Goal: Complete application form

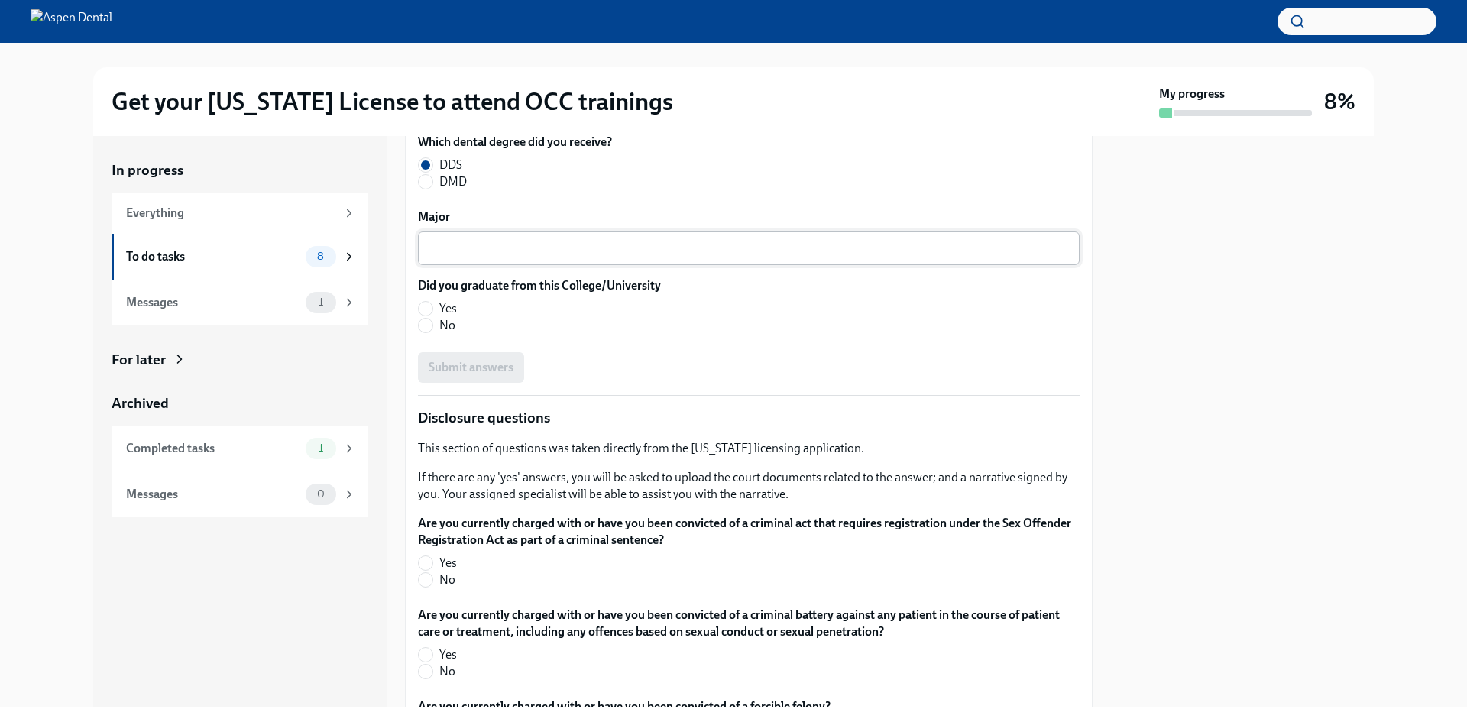
scroll to position [2097, 0]
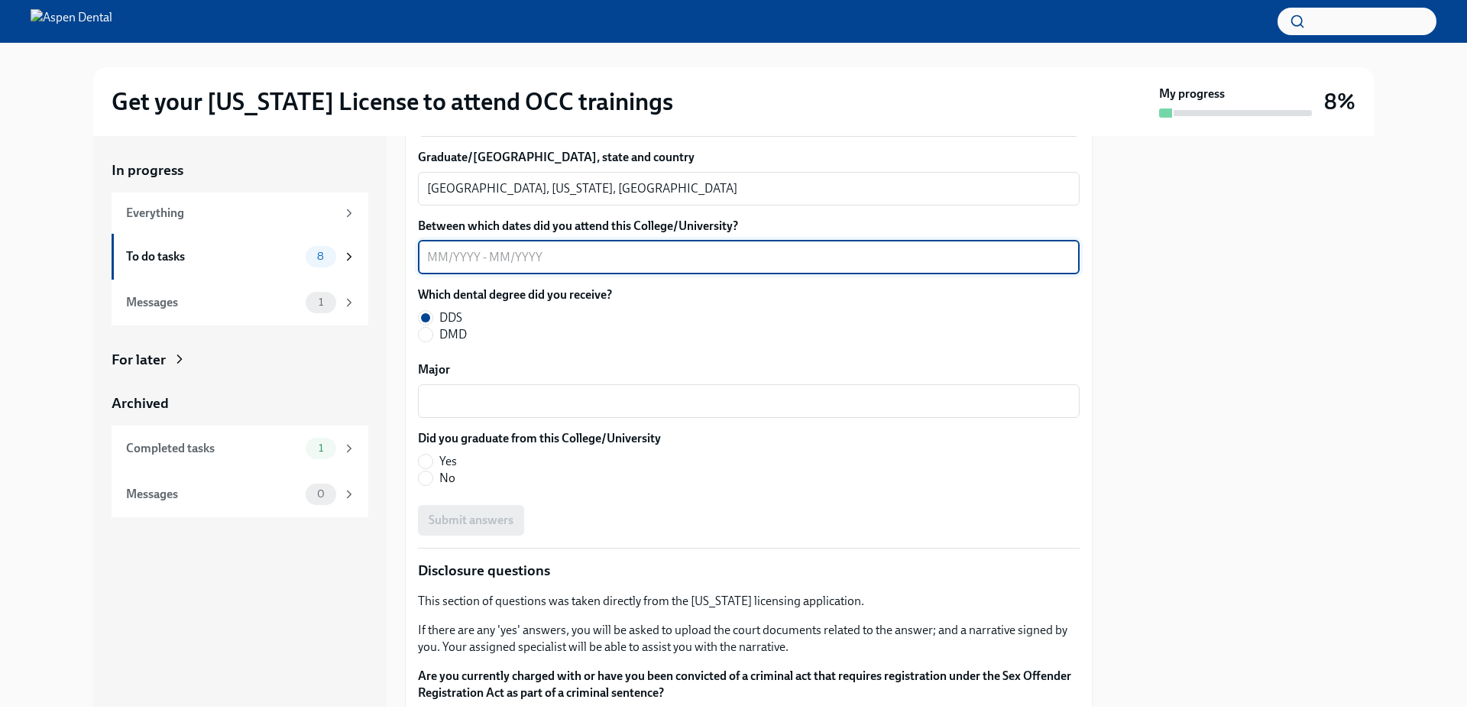
type textarea "7"
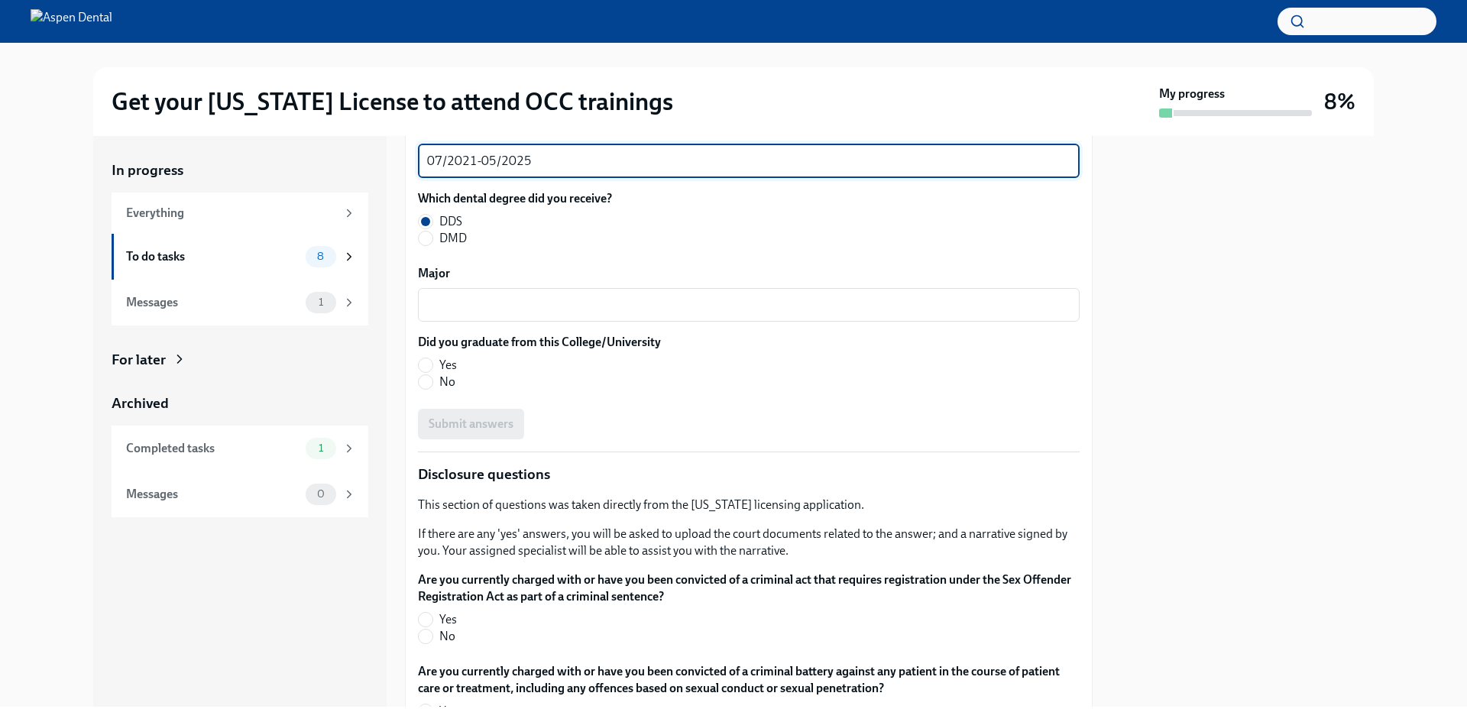
scroll to position [2250, 0]
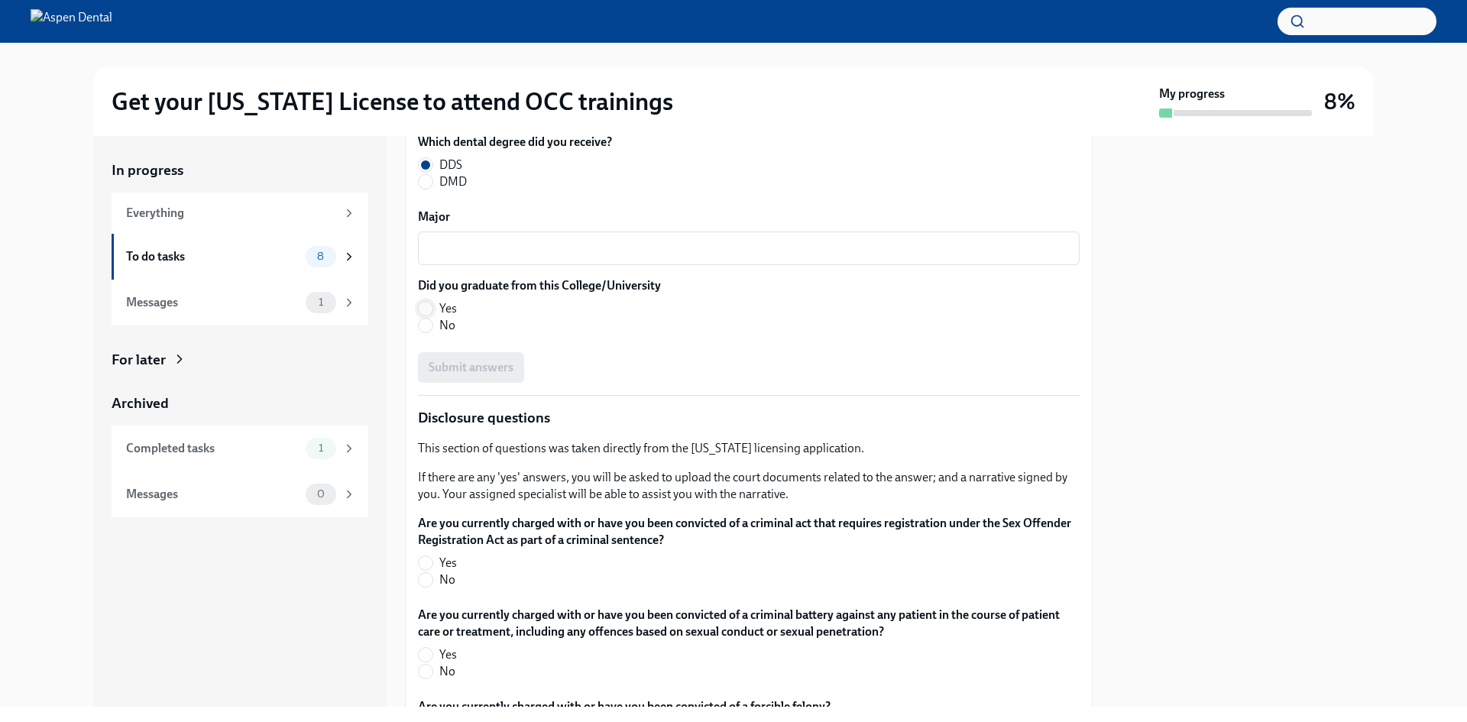
type textarea "07/2021-05/2025"
click at [423, 315] on input "Yes" at bounding box center [426, 309] width 14 height 14
radio input "true"
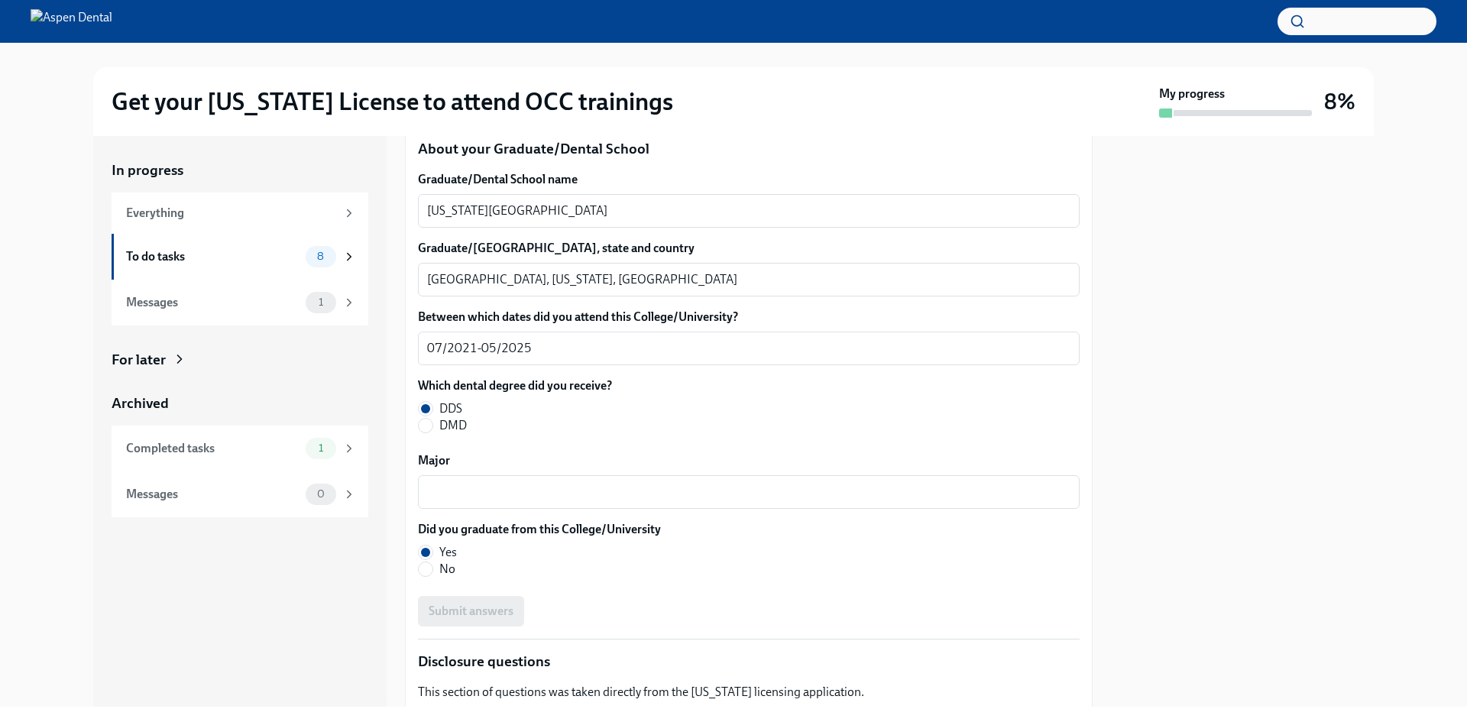
scroll to position [2173, 0]
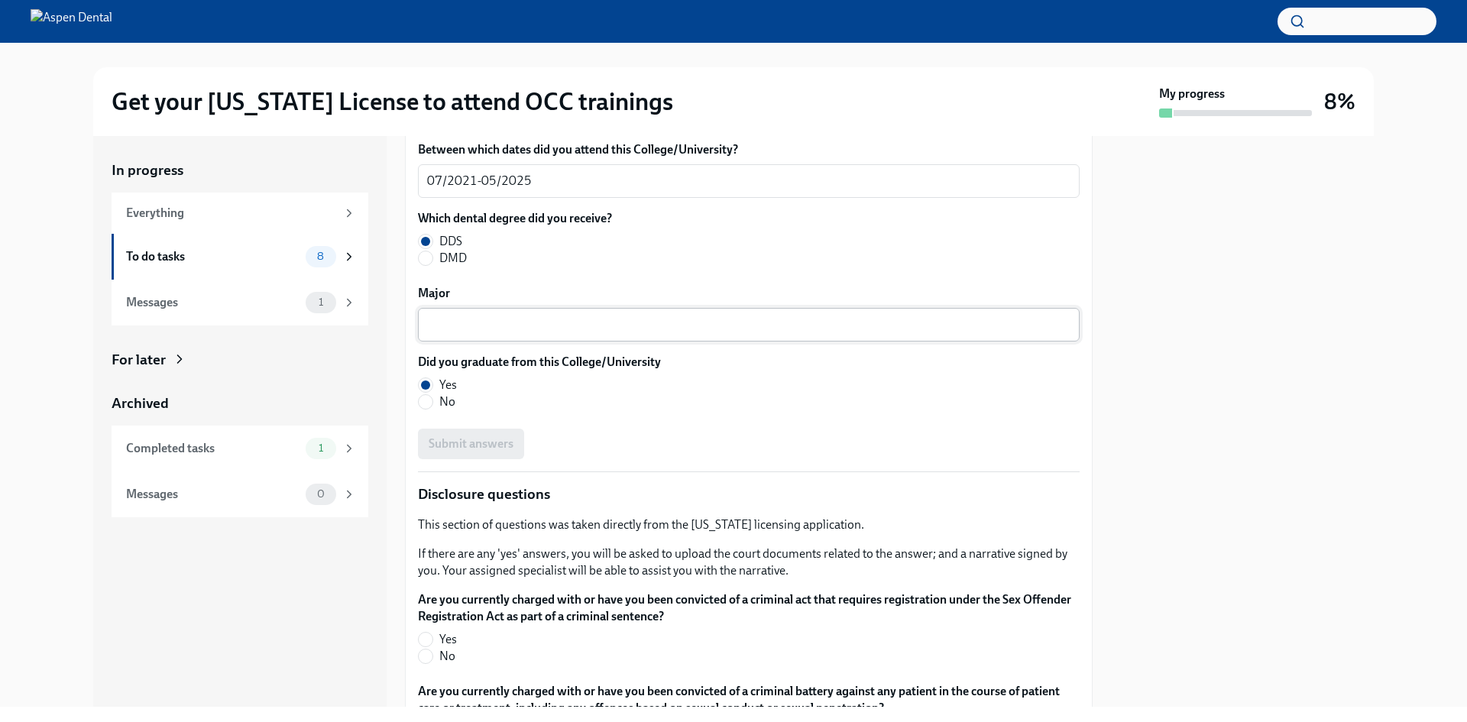
click at [587, 334] on textarea "Major" at bounding box center [748, 324] width 643 height 18
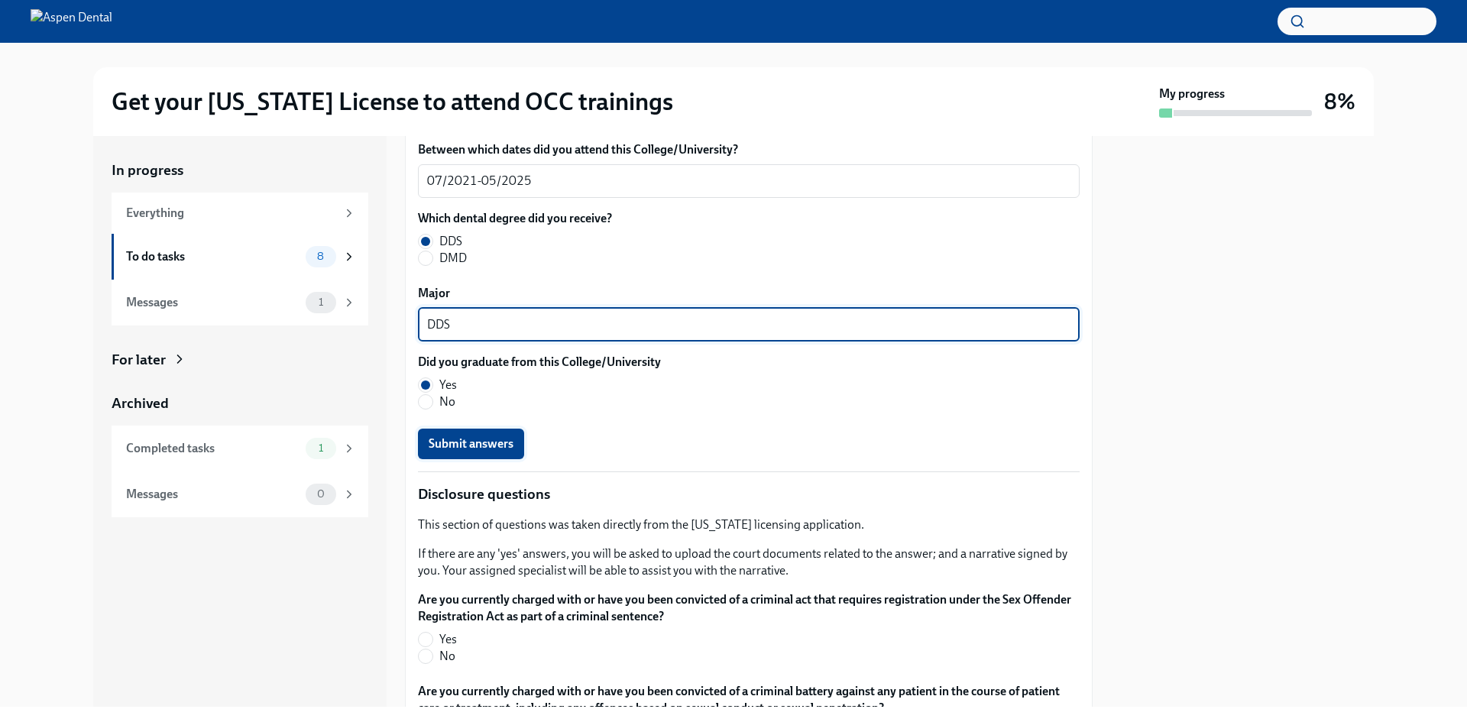
type textarea "DDS"
click at [506, 451] on span "Submit answers" at bounding box center [471, 443] width 85 height 15
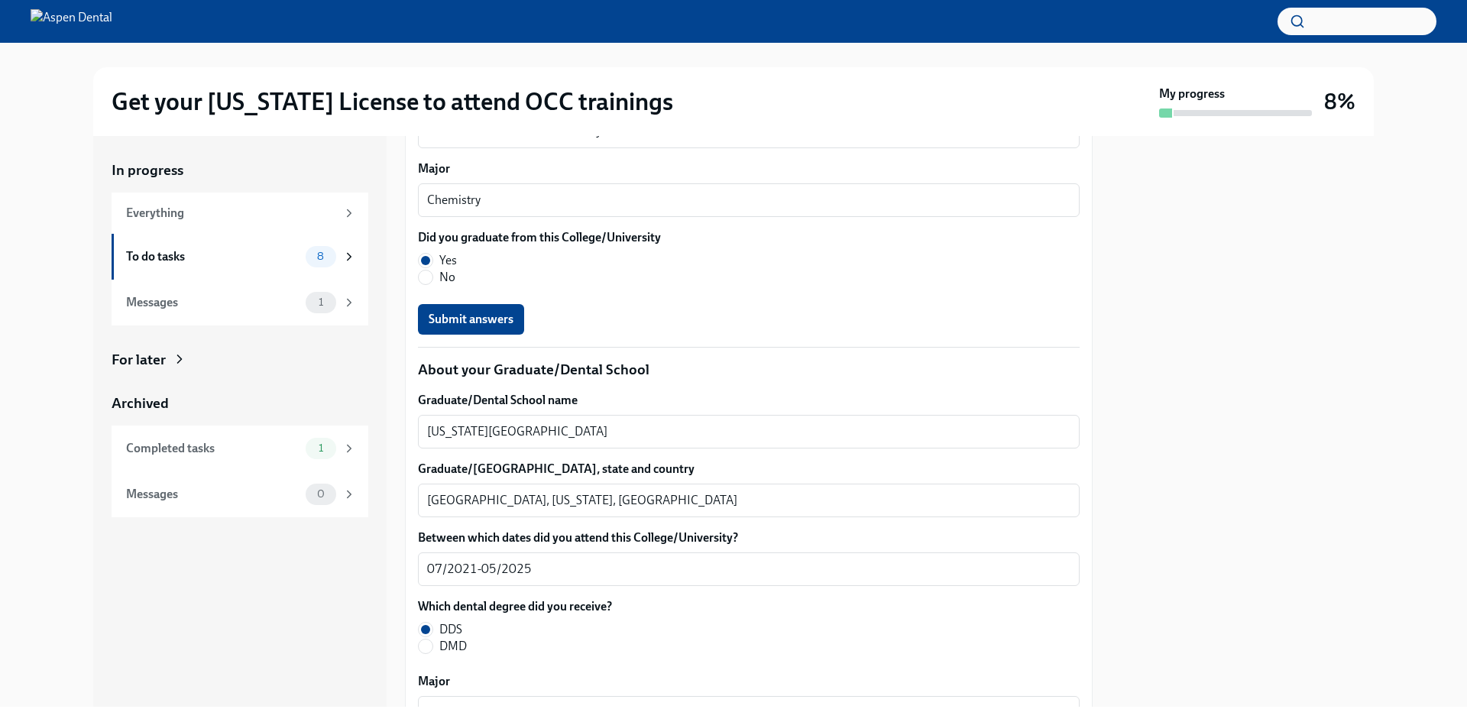
scroll to position [1639, 0]
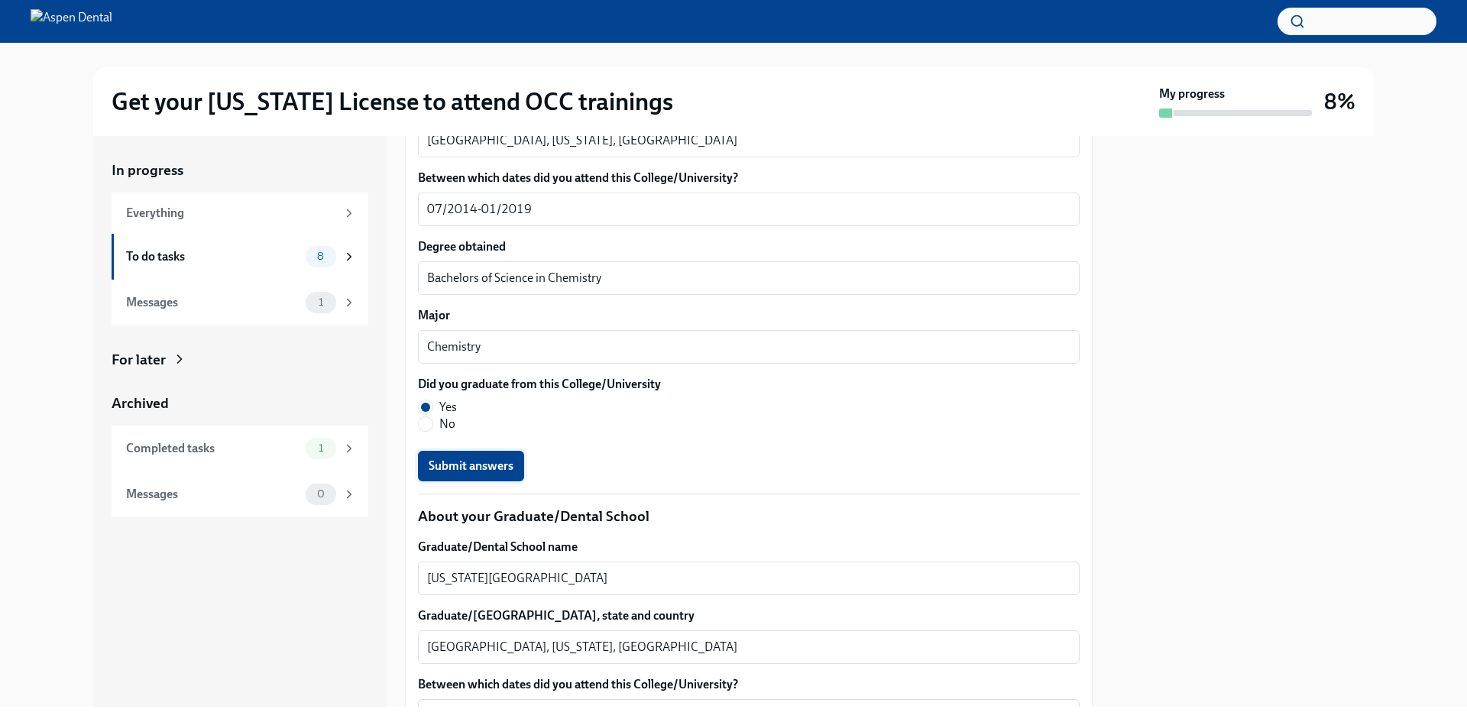
click at [490, 474] on span "Submit answers" at bounding box center [471, 465] width 85 height 15
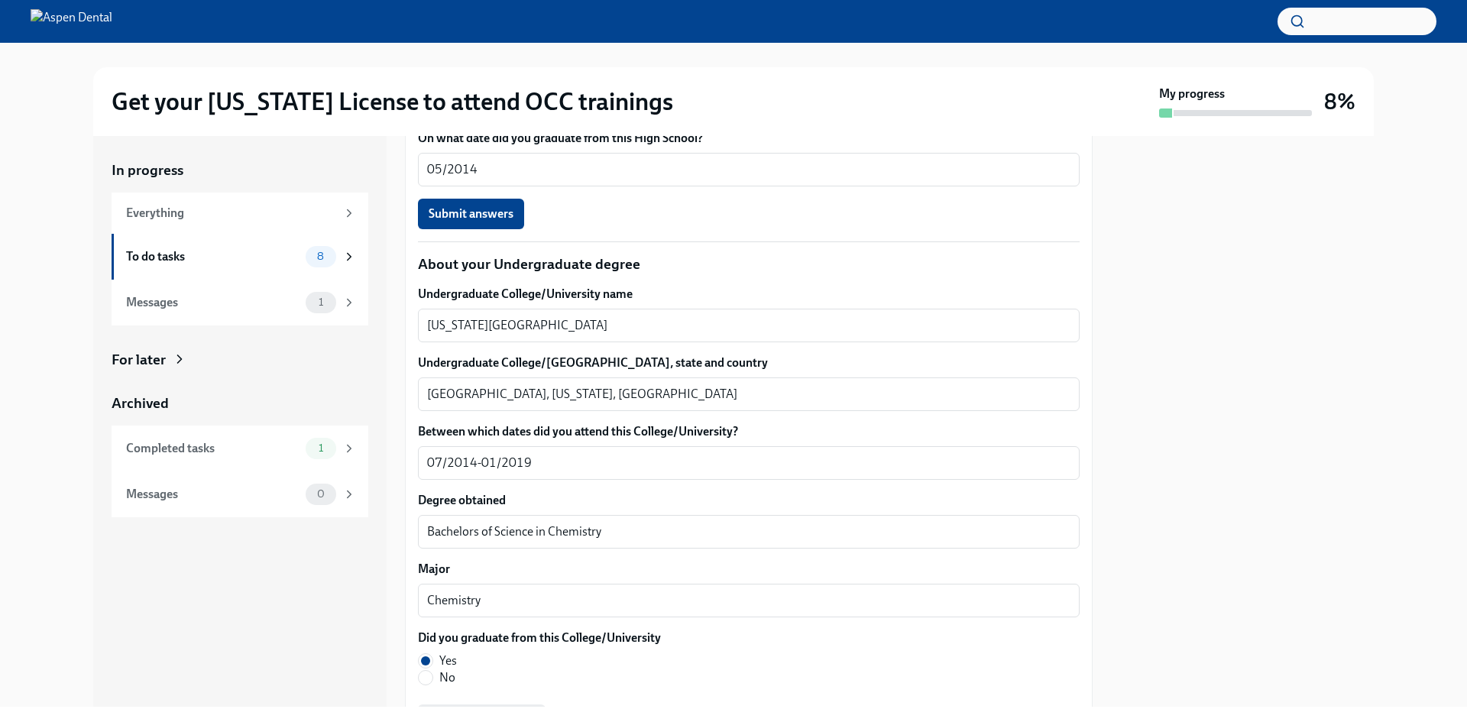
scroll to position [1180, 0]
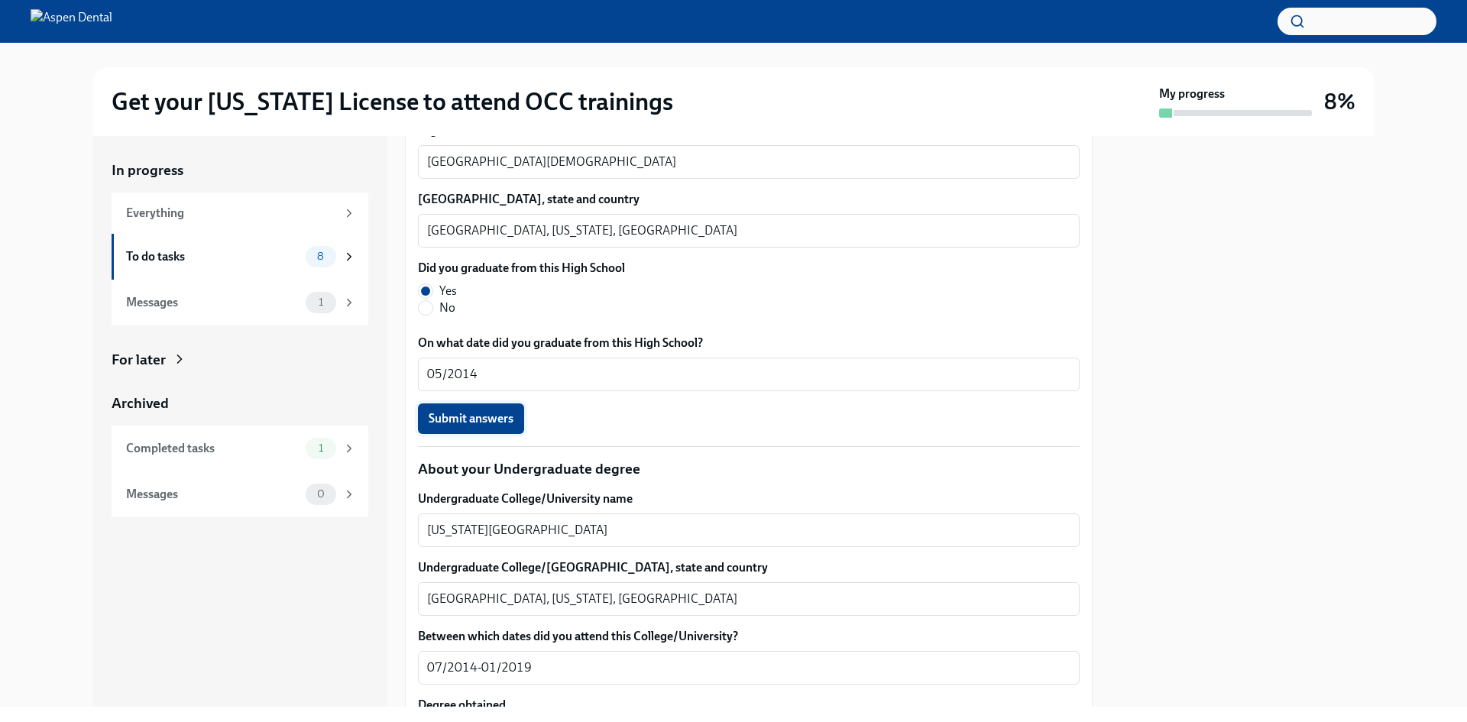
click at [495, 426] on span "Submit answers" at bounding box center [471, 418] width 85 height 15
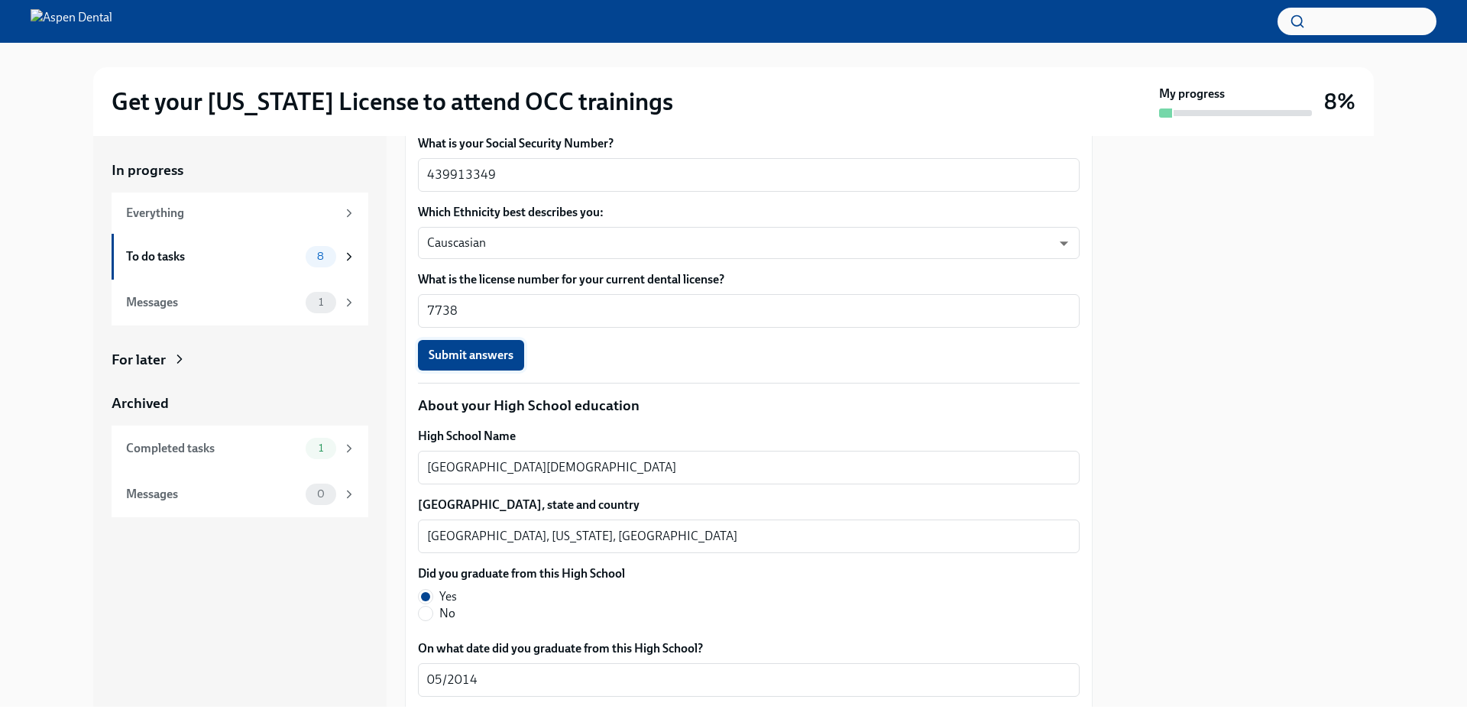
click at [493, 363] on span "Submit answers" at bounding box center [471, 355] width 85 height 15
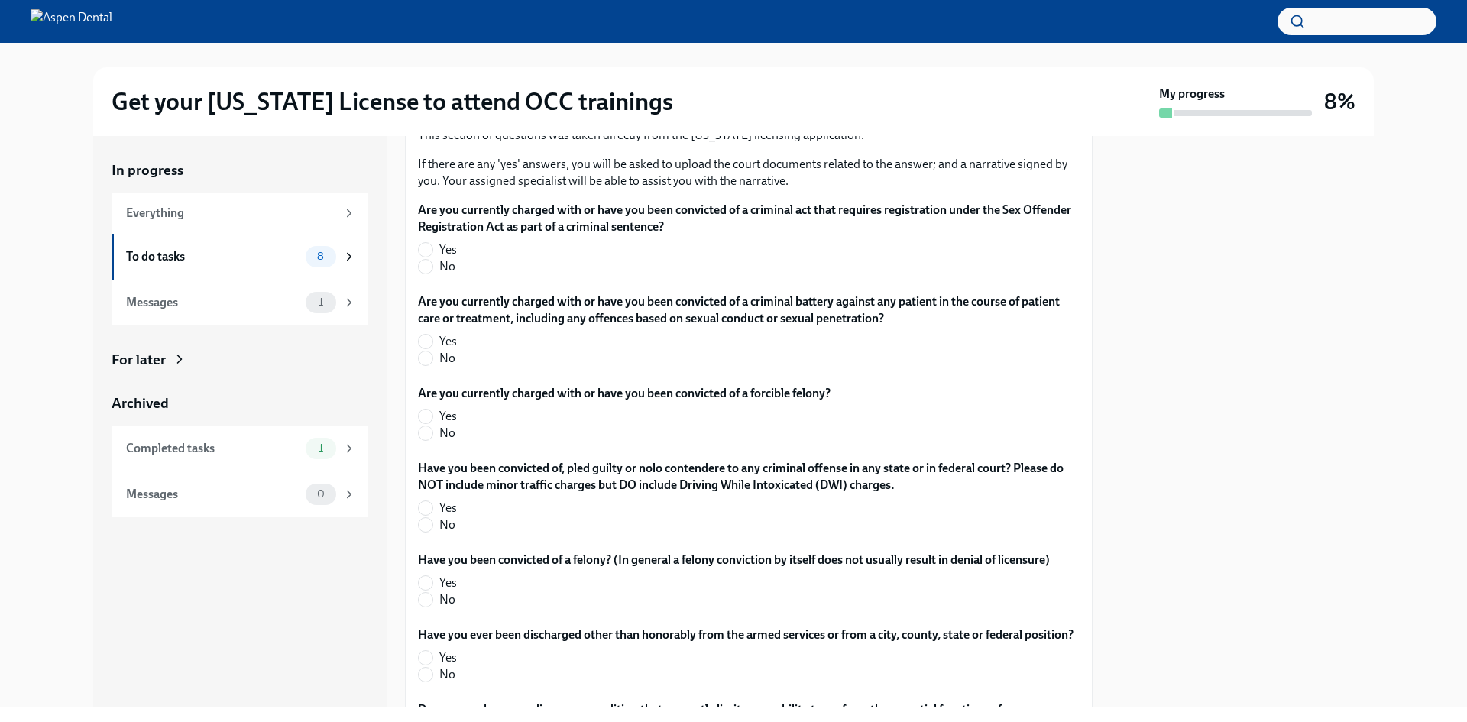
scroll to position [2555, 0]
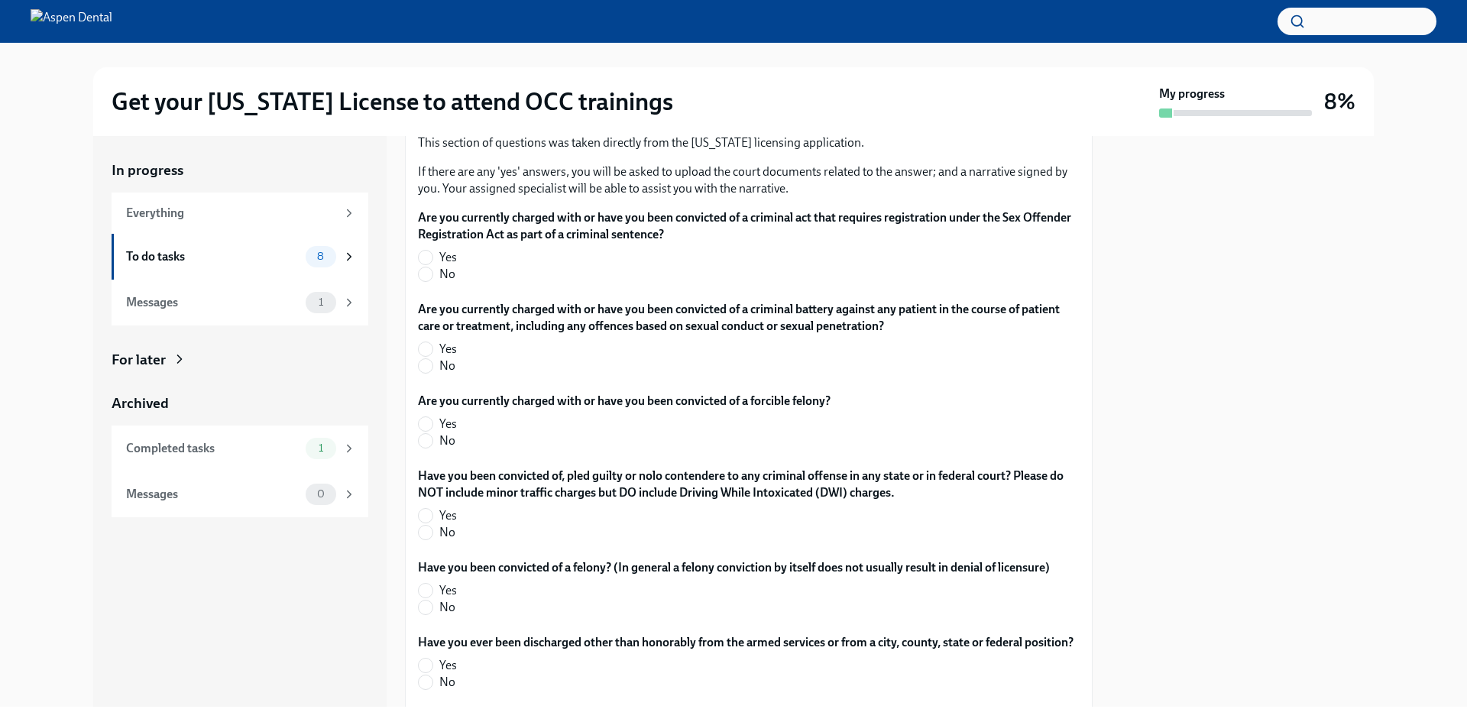
click at [448, 70] on span "Submit answers" at bounding box center [471, 61] width 85 height 15
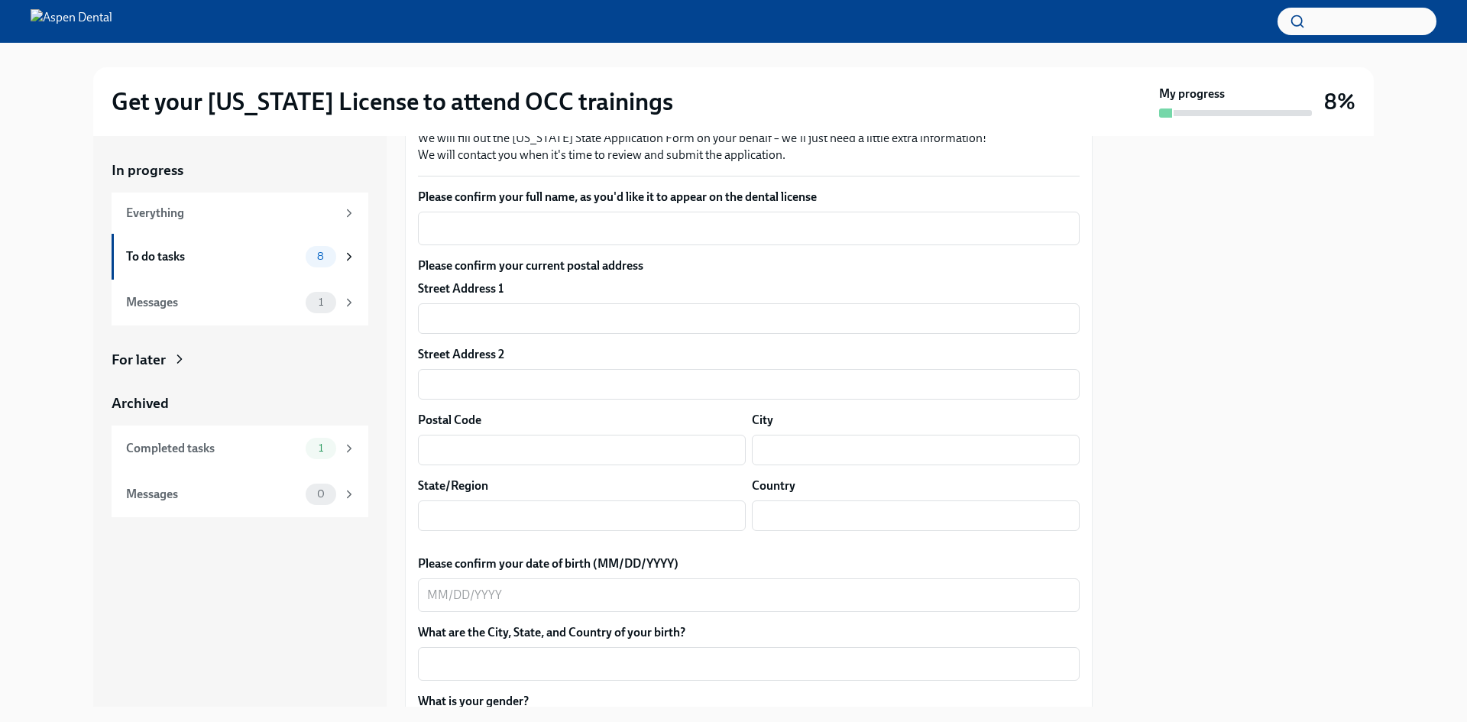
scroll to position [382, 0]
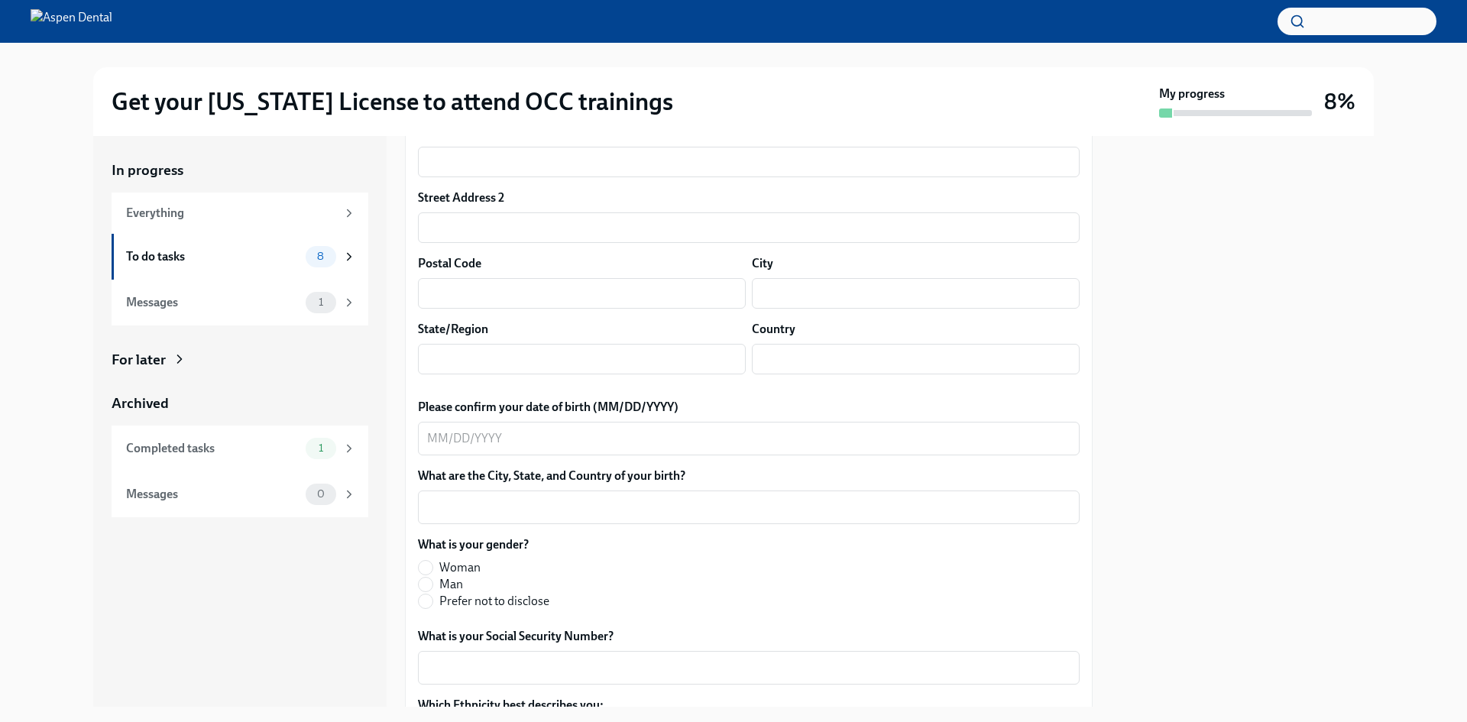
drag, startPoint x: 587, startPoint y: 227, endPoint x: 580, endPoint y: 242, distance: 17.1
click at [587, 89] on div "Please confirm your full name, as you'd like it to appear on the dental license…" at bounding box center [749, 60] width 662 height 57
click at [574, 89] on div "x ​" at bounding box center [749, 72] width 662 height 34
type textarea "g"
type textarea "[PERSON_NAME]"
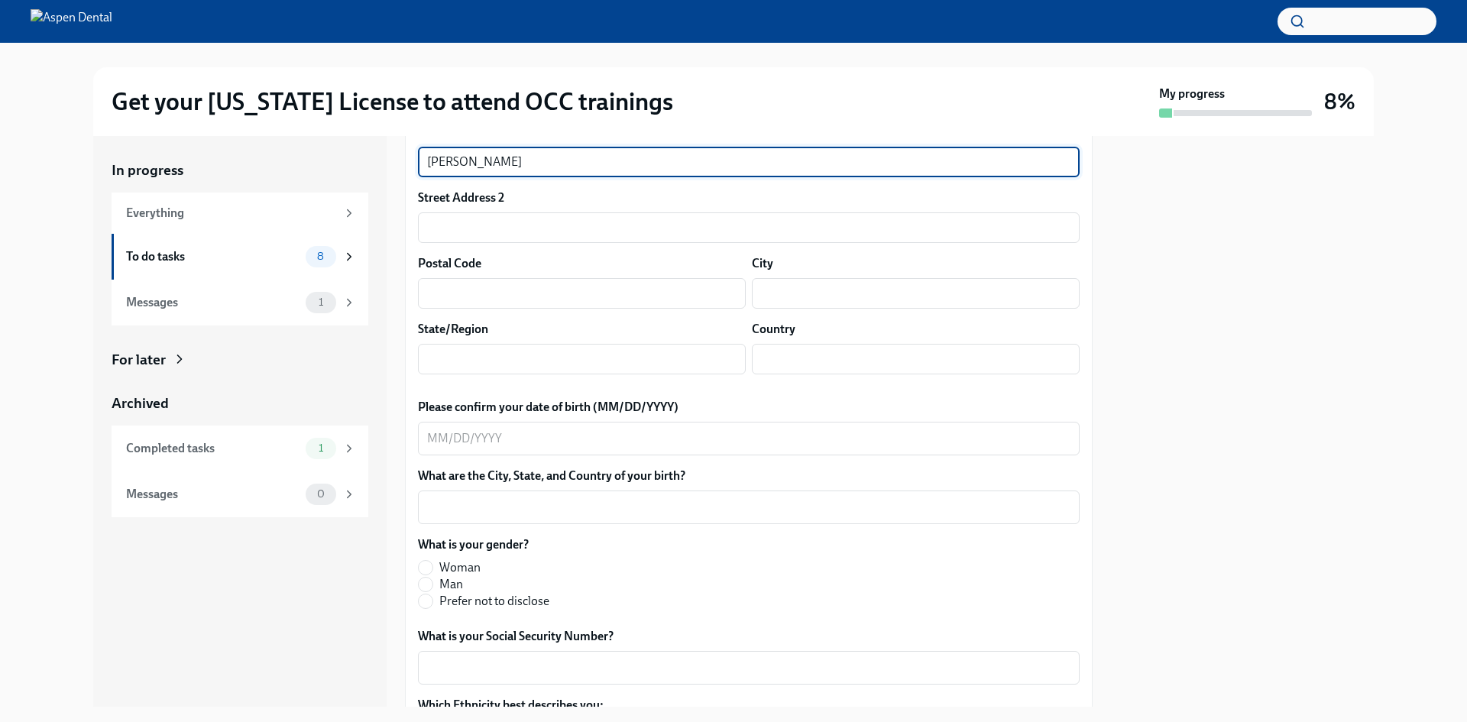
type input "[PERSON_NAME]"
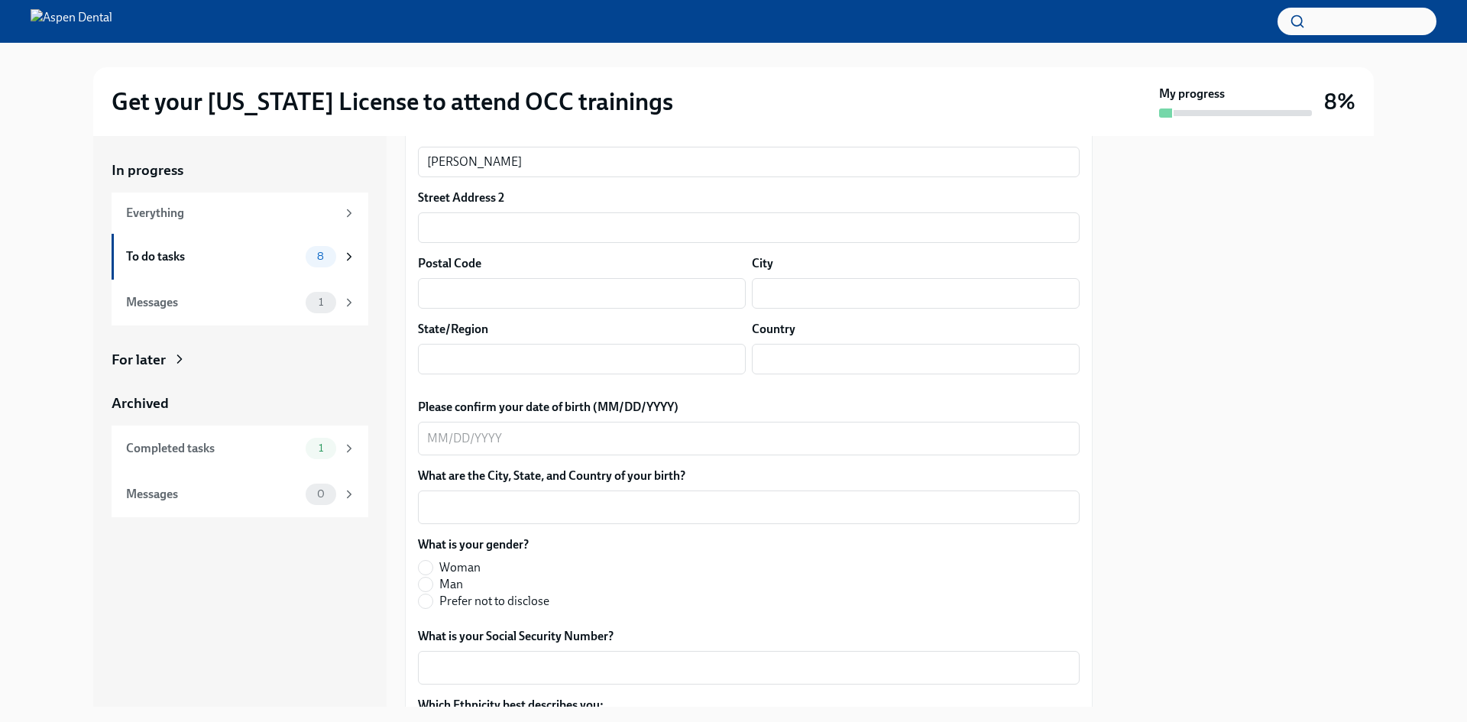
click at [569, 268] on div "Please confirm your full name, as you'd like it to appear on the dental license…" at bounding box center [749, 447] width 662 height 831
click at [569, 89] on div "[PERSON_NAME] x ​" at bounding box center [749, 72] width 662 height 34
type textarea "[PERSON_NAME]"
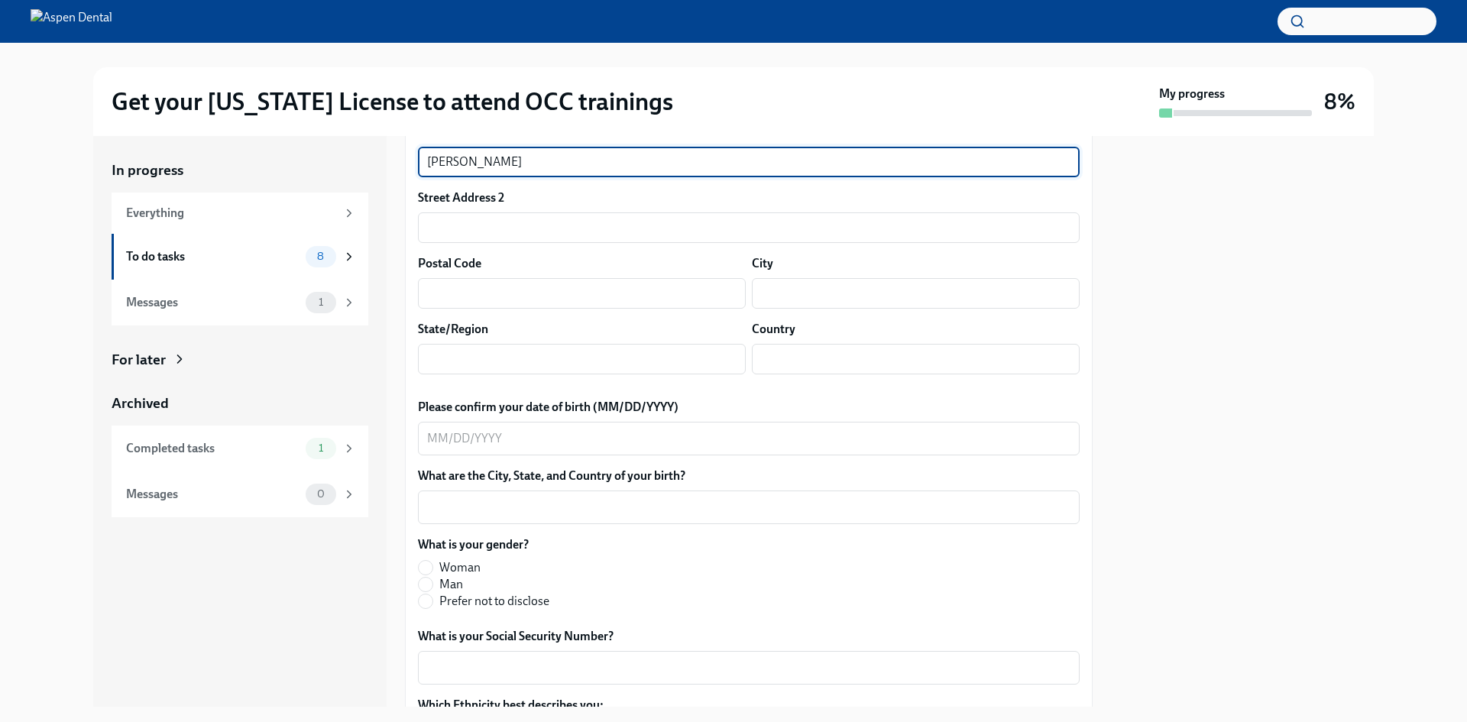
drag, startPoint x: 546, startPoint y: 327, endPoint x: 540, endPoint y: 333, distance: 8.6
click at [545, 177] on input "[PERSON_NAME]" at bounding box center [749, 162] width 662 height 31
click at [540, 177] on input "[PERSON_NAME]" at bounding box center [749, 162] width 662 height 31
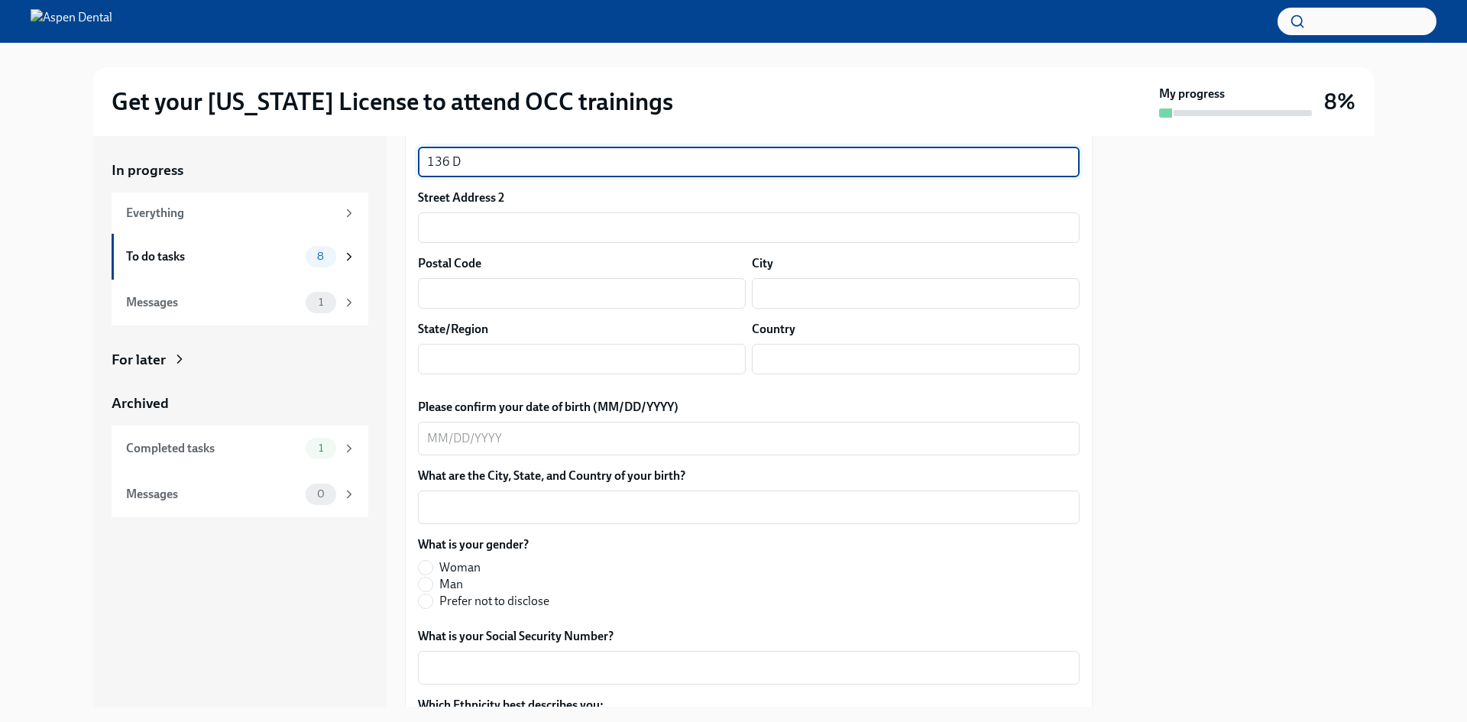
type input "[STREET_ADDRESS][PERSON_NAME]"
type input "70503"
type input "[GEOGRAPHIC_DATA]"
type input "LA"
type input "US"
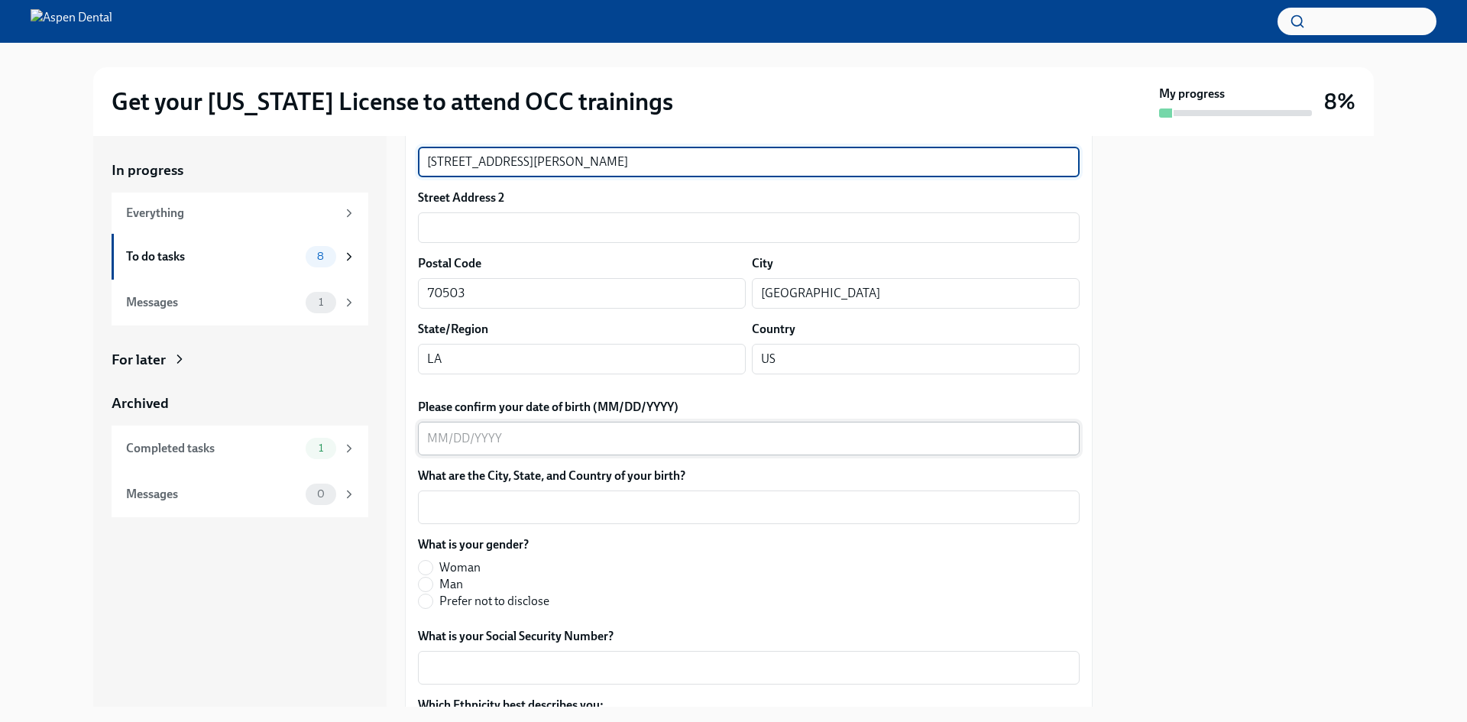
click at [429, 455] on div "x ​" at bounding box center [749, 439] width 662 height 34
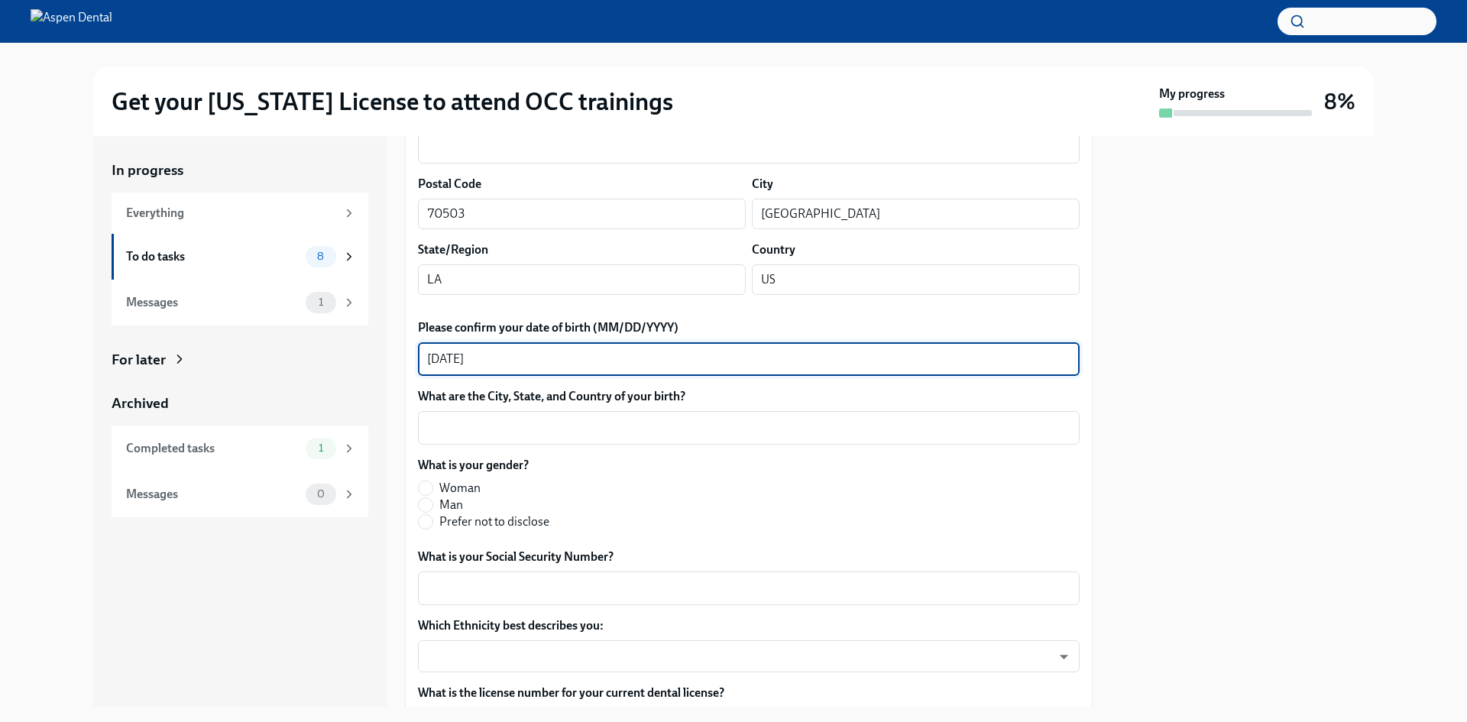
scroll to position [535, 0]
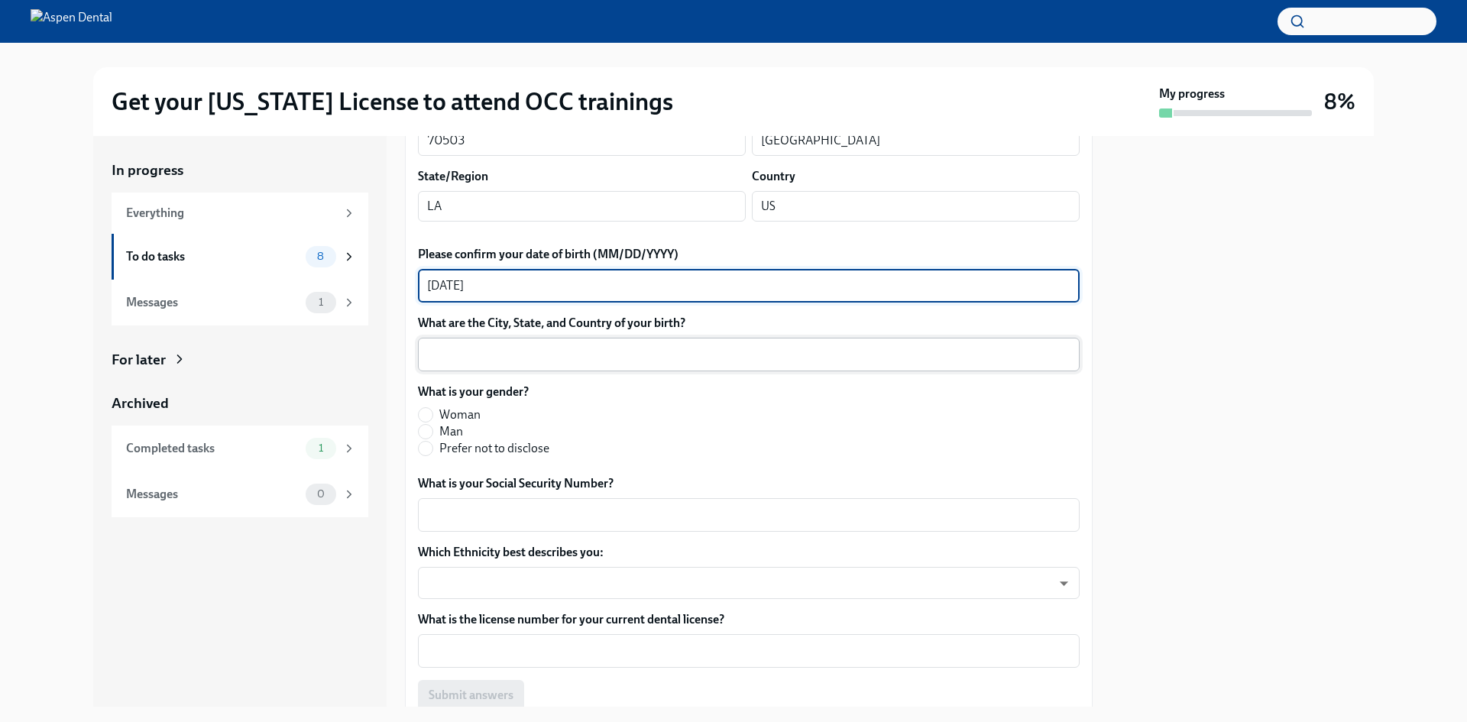
type textarea "[DATE]"
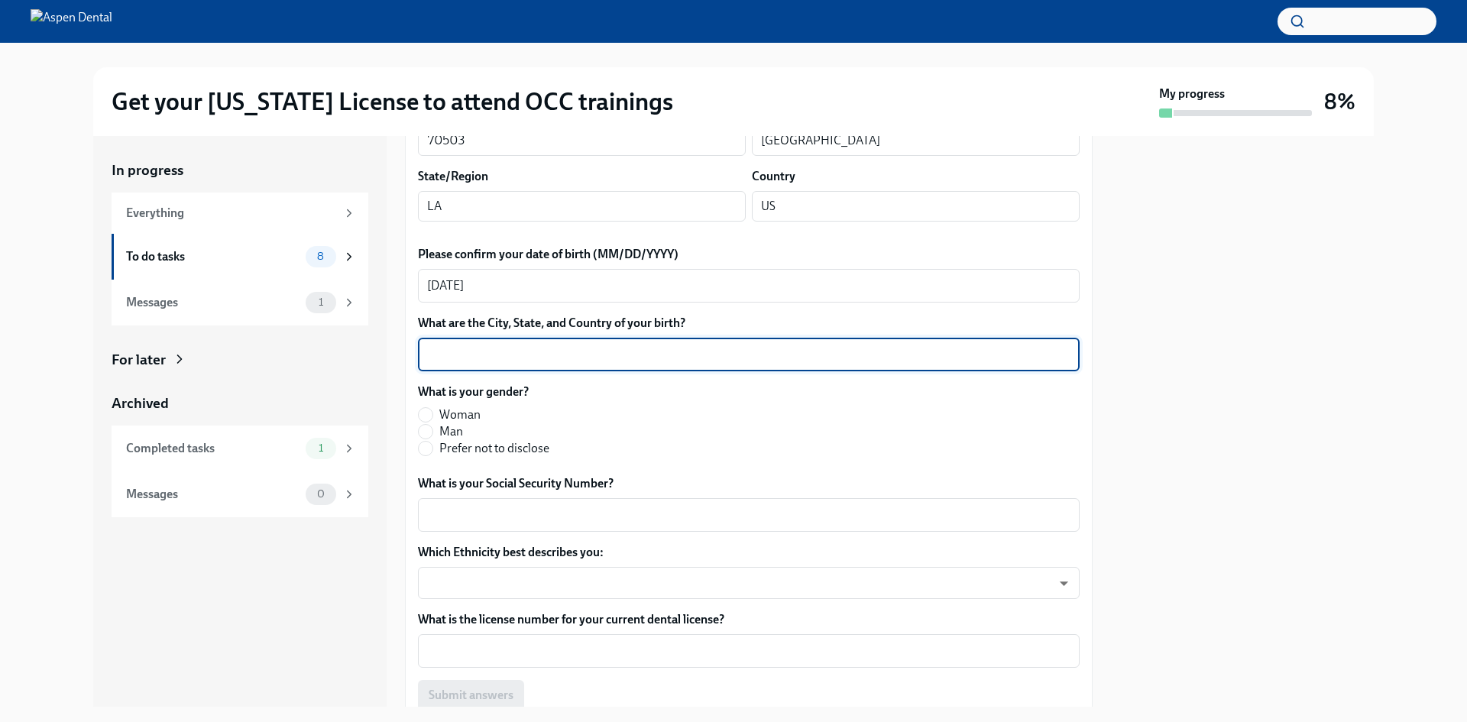
click at [616, 364] on textarea "What are the City, State, and Country of your birth?" at bounding box center [748, 354] width 643 height 18
type textarea "L"
type textarea "Slidell, [US_STATE], [GEOGRAPHIC_DATA]"
click at [435, 440] on label "Man" at bounding box center [483, 431] width 131 height 17
click at [432, 438] on input "Man" at bounding box center [426, 432] width 14 height 14
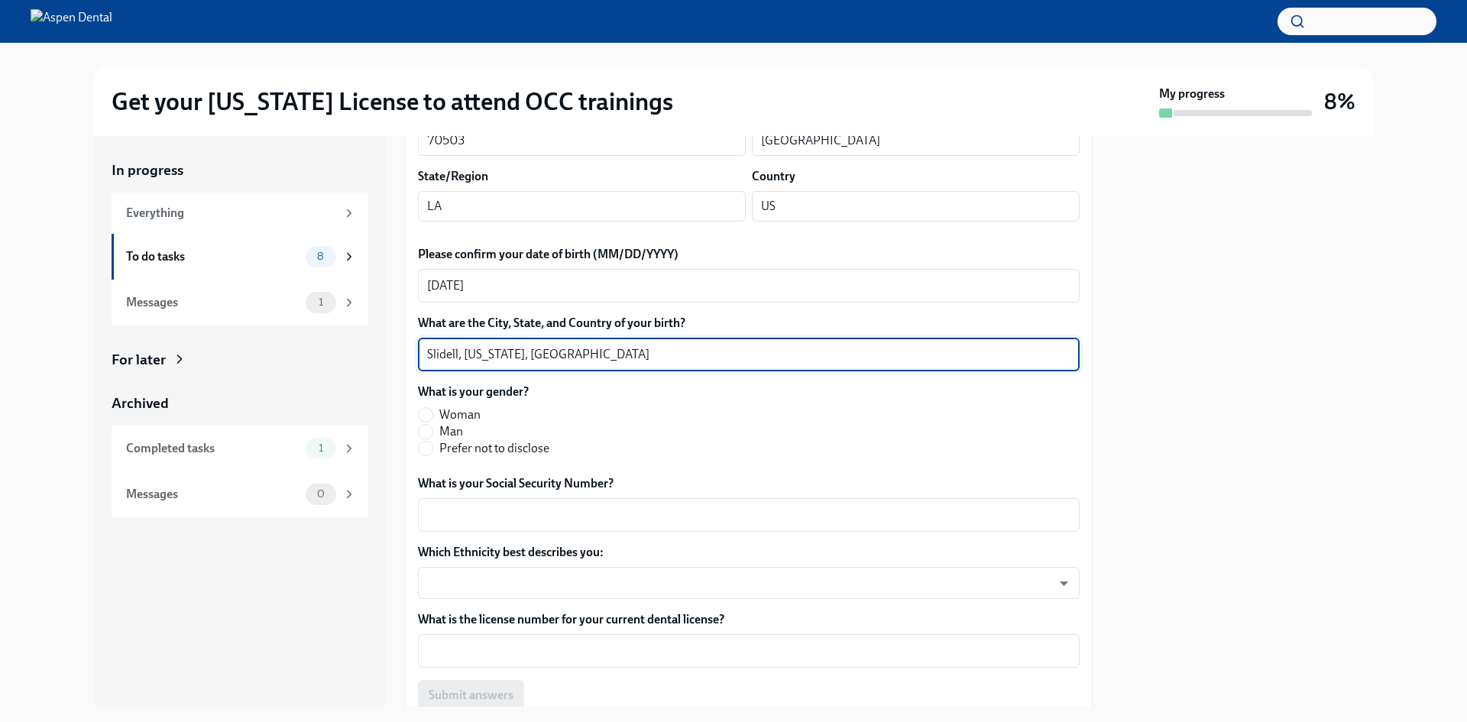
radio input "true"
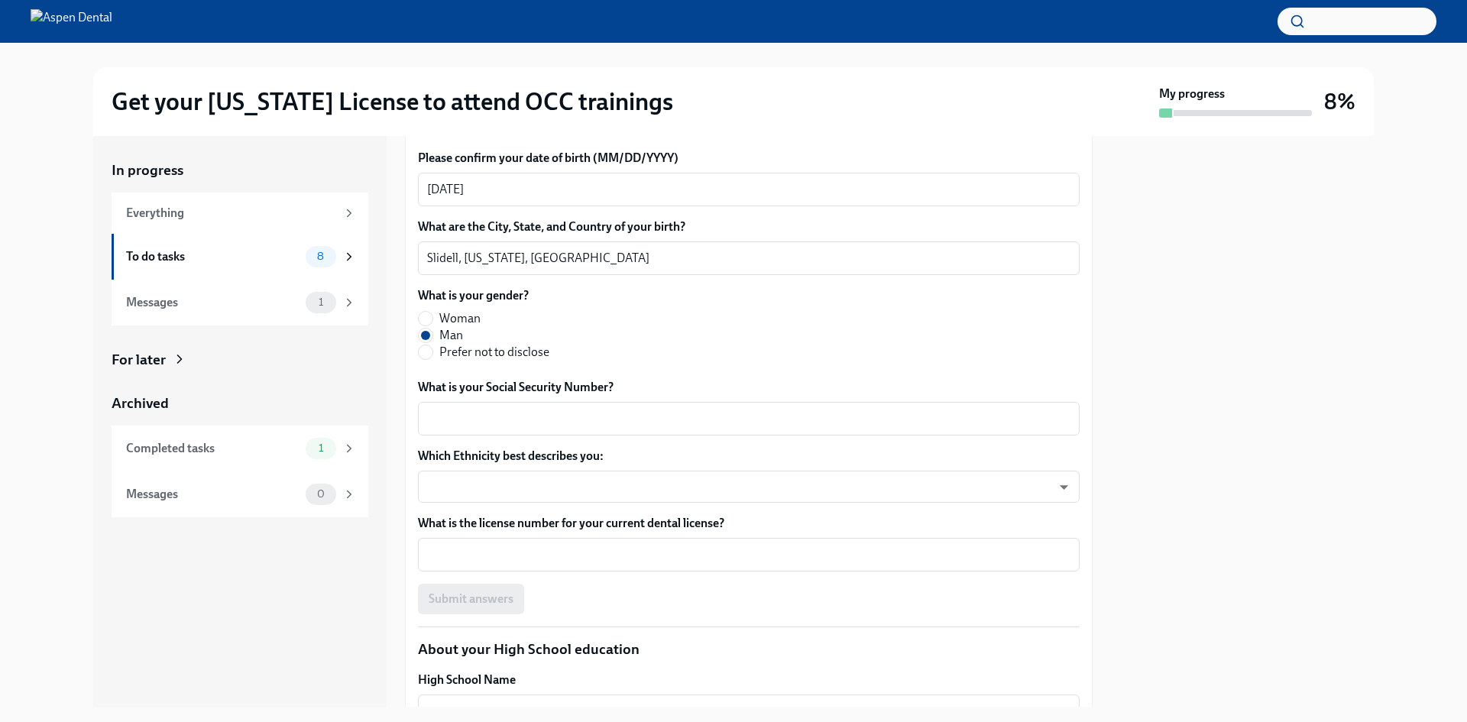
scroll to position [687, 0]
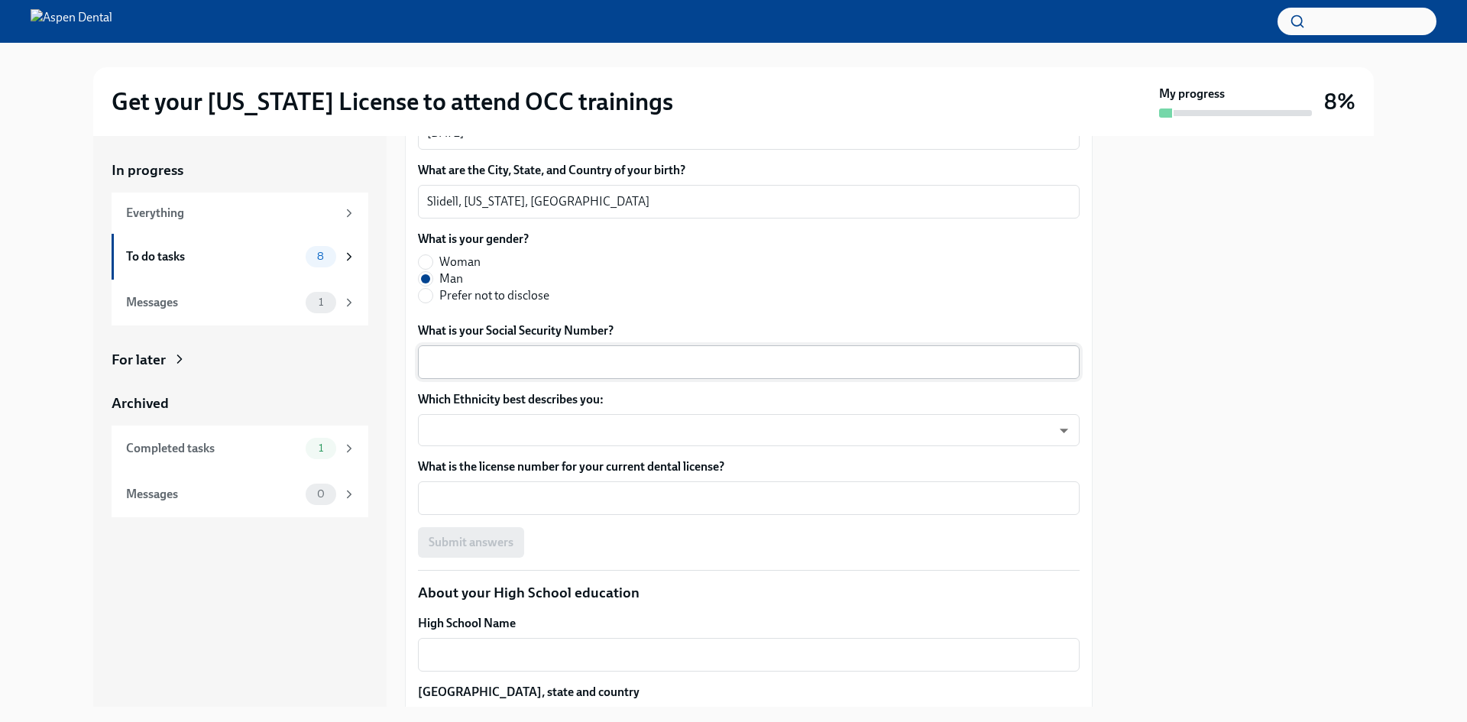
click at [564, 371] on textarea "What is your Social Security Number?" at bounding box center [748, 362] width 643 height 18
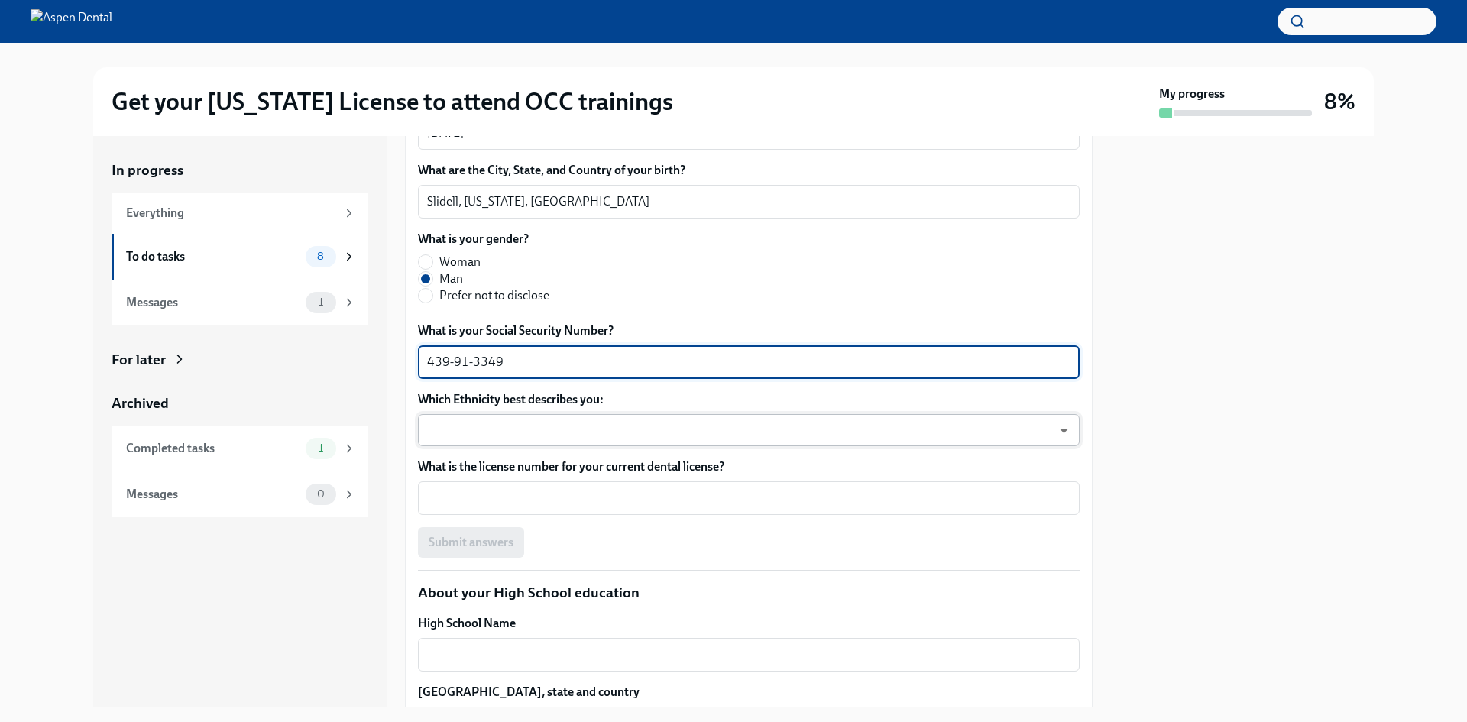
type textarea "439-91-3349"
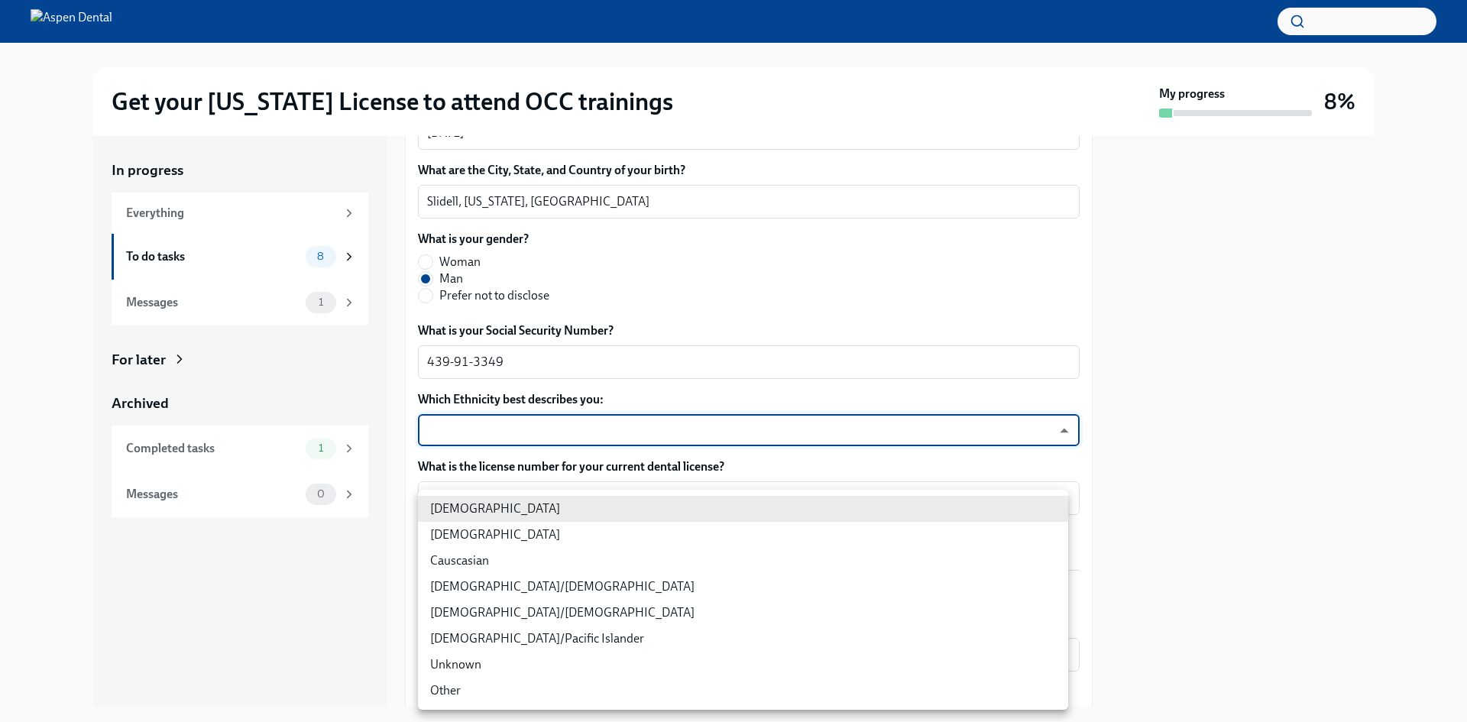
click at [618, 597] on body "Get your [US_STATE] License to attend OCC trainings My progress 8% In progress …" at bounding box center [733, 361] width 1467 height 722
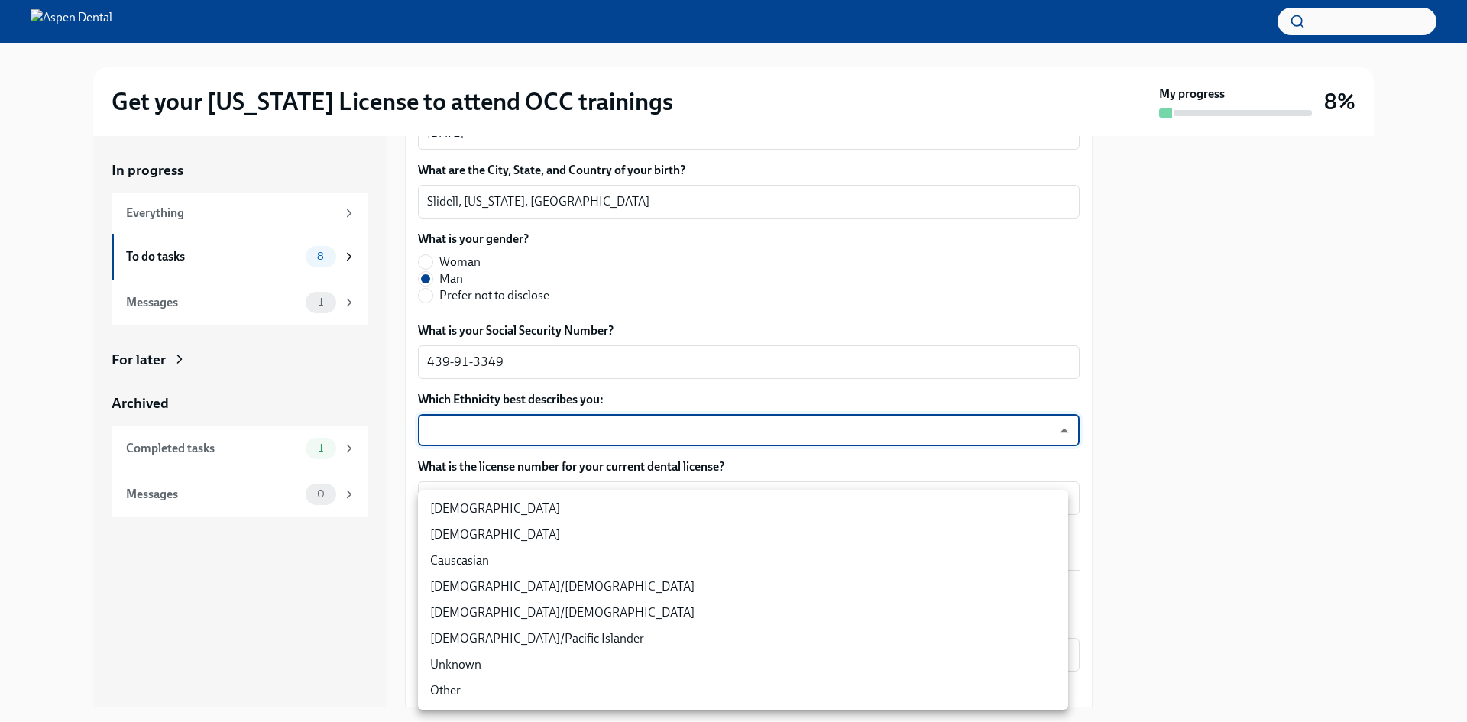
click at [503, 559] on li "Causcasian" at bounding box center [743, 561] width 650 height 26
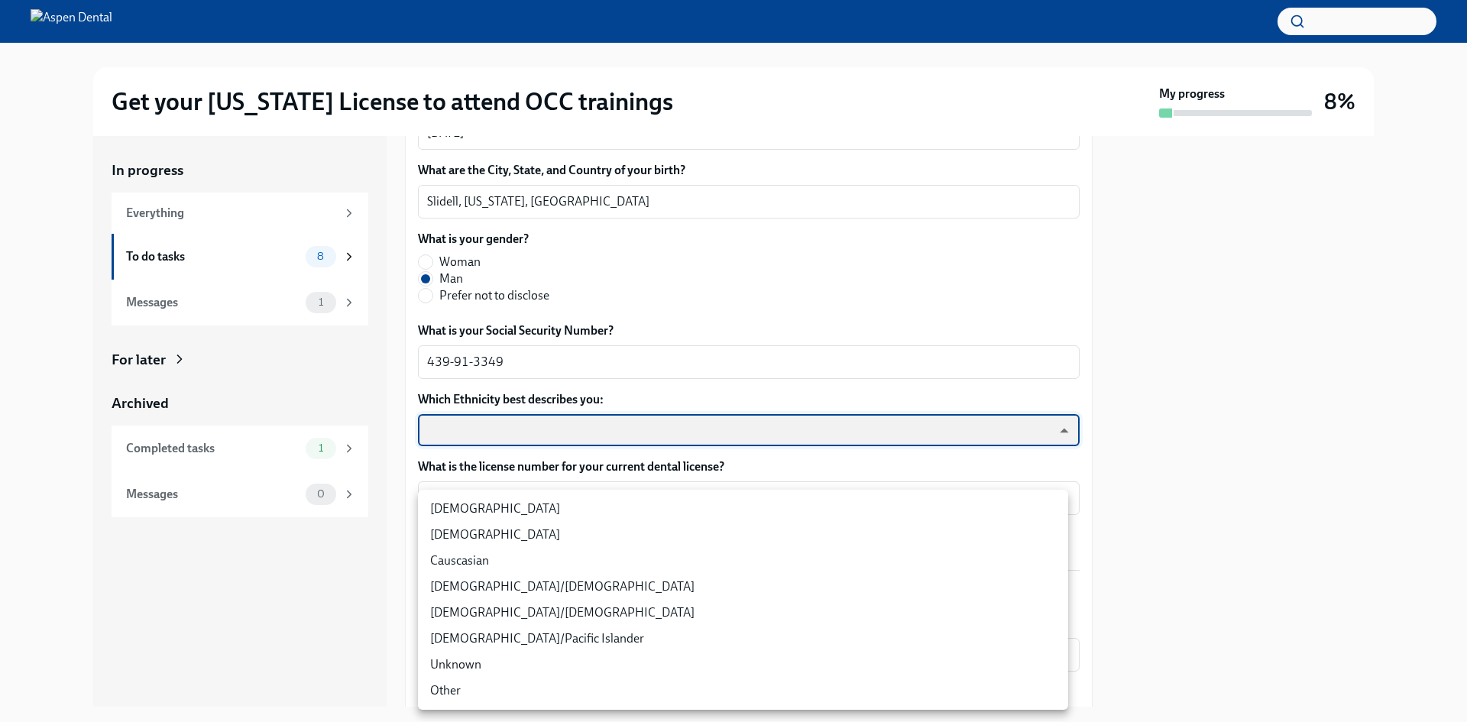
type input "Sgg7VB5SW"
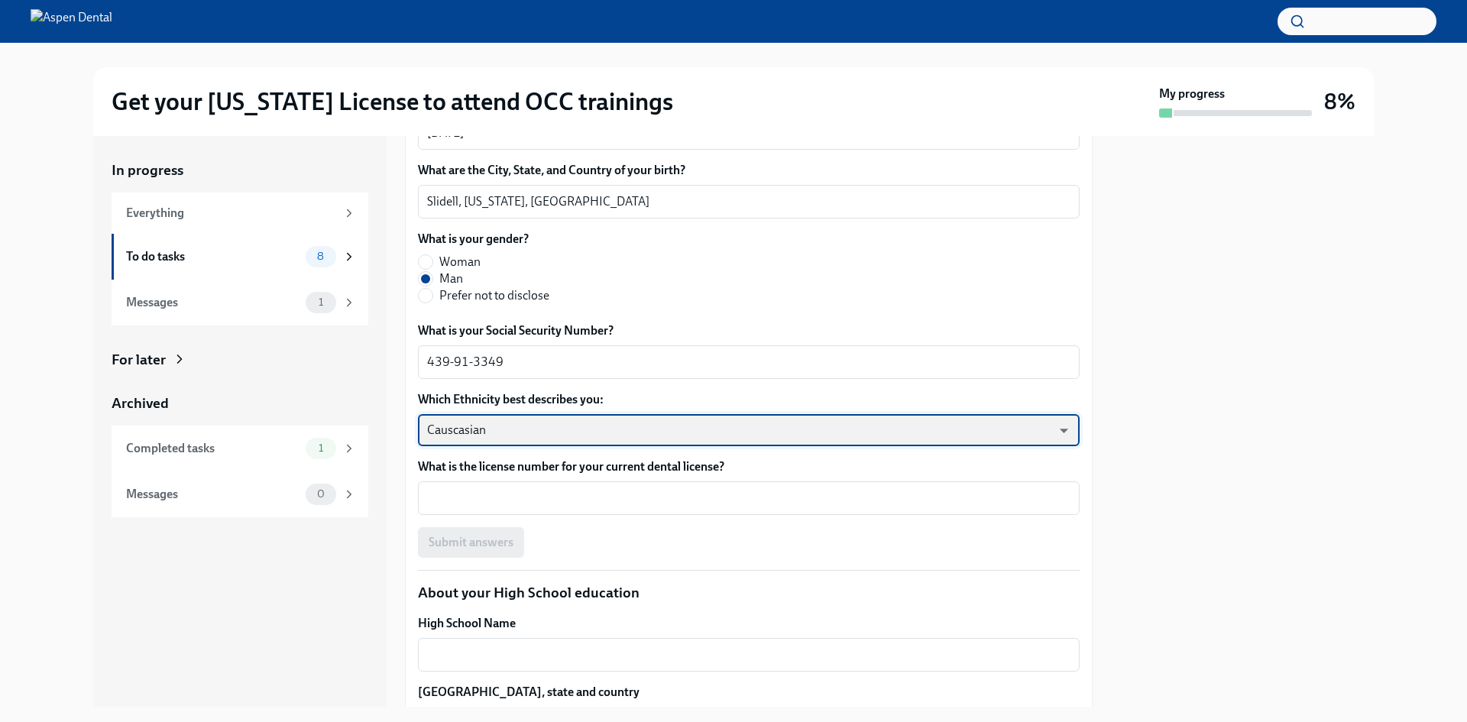
scroll to position [917, 0]
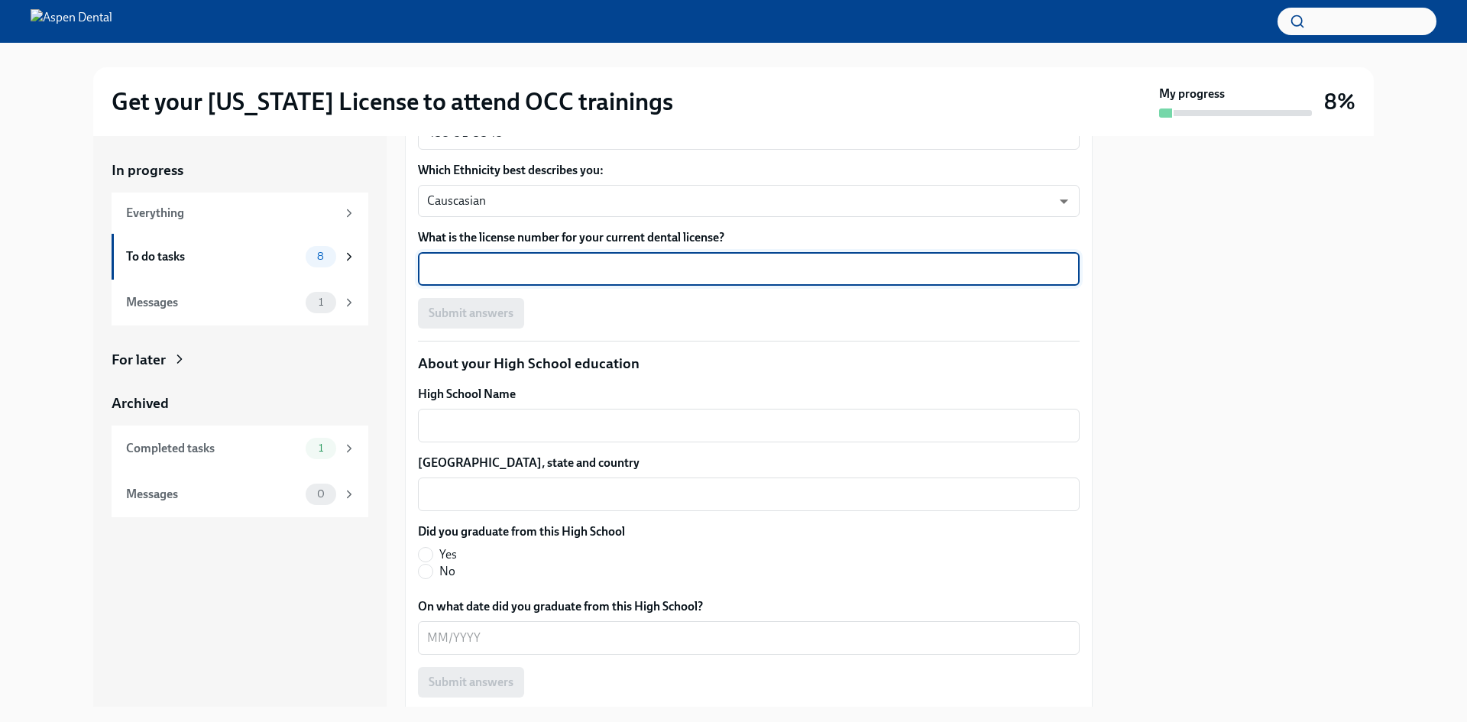
click at [519, 278] on textarea "What is the license number for your current dental license?" at bounding box center [748, 269] width 643 height 18
type textarea "7738"
click at [487, 328] on button "Submit answers" at bounding box center [471, 313] width 106 height 31
